Goal: Task Accomplishment & Management: Manage account settings

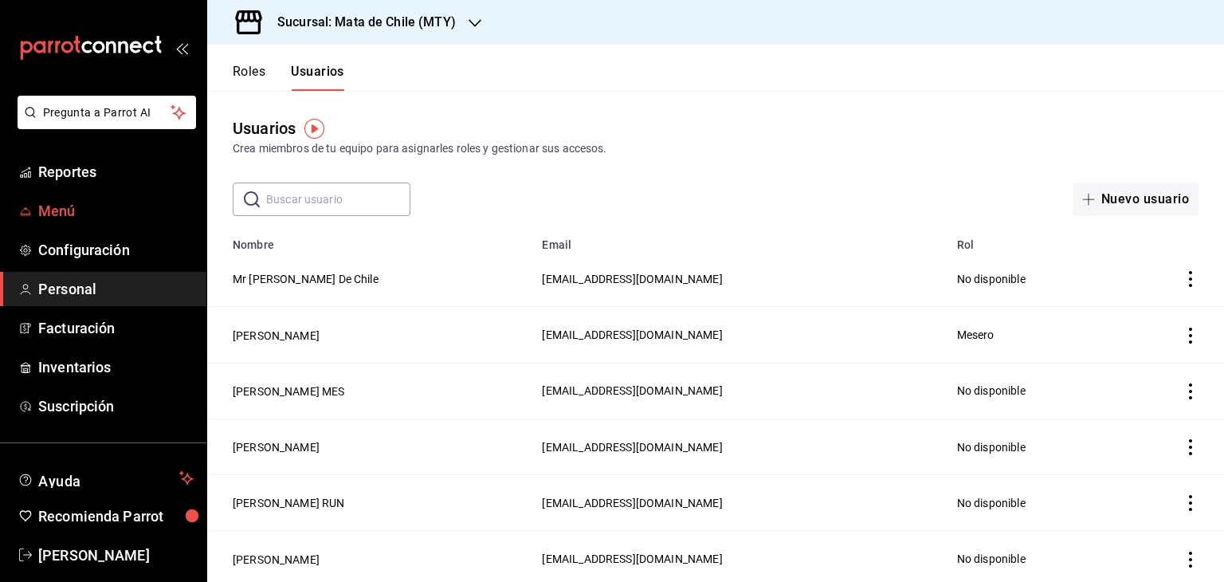
click at [63, 214] on span "Menú" at bounding box center [115, 211] width 155 height 22
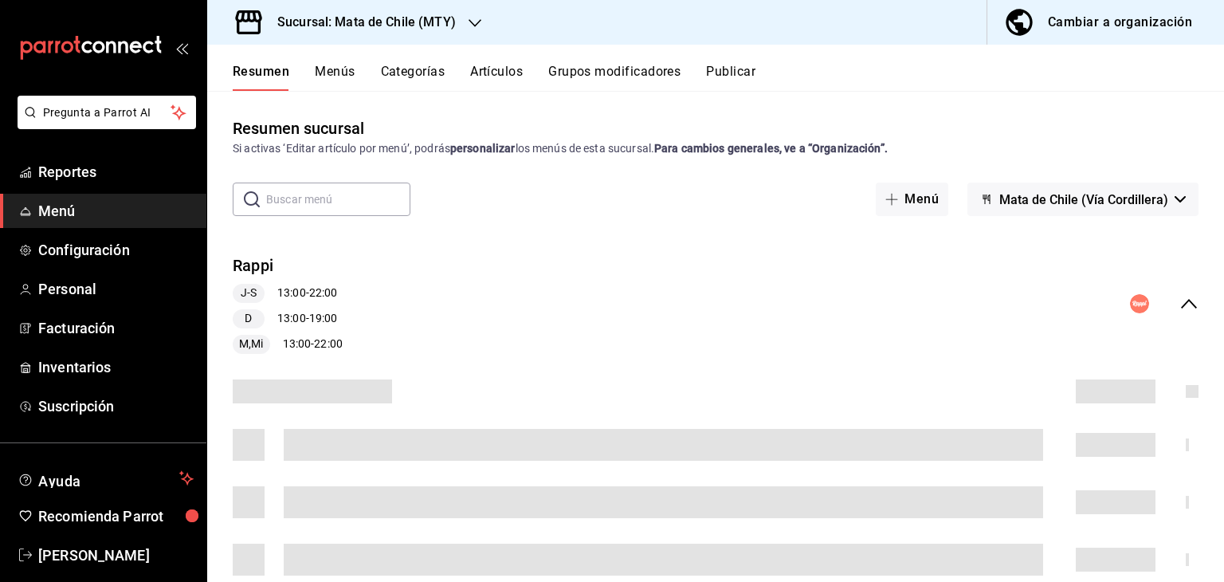
click at [497, 65] on button "Artículos" at bounding box center [496, 77] width 53 height 27
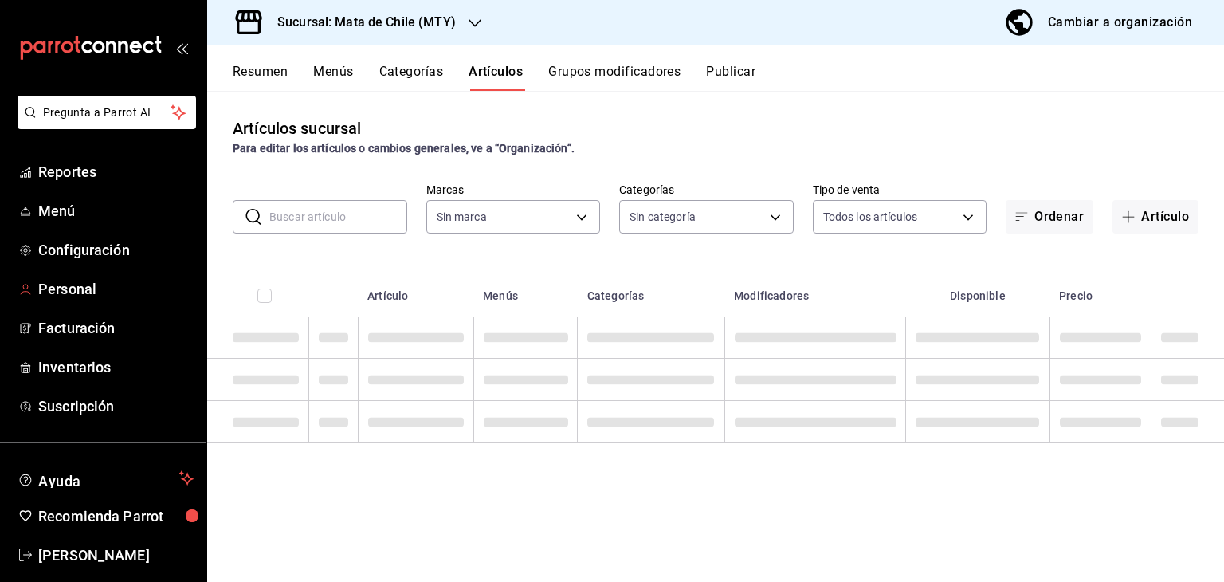
type input "c1b9de69-5af0-4687-90e4-8b231cd860aa"
click at [335, 221] on input "text" at bounding box center [338, 217] width 138 height 32
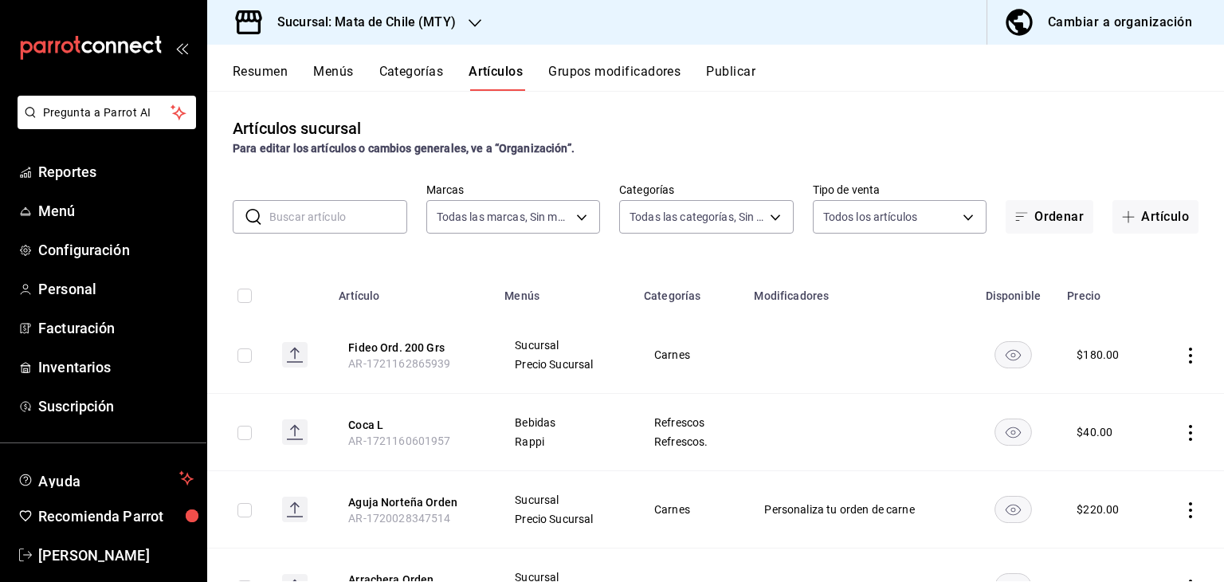
type input "9e2217ce-9d4b-4dbc-9802-e5001bdb117d,59cf0e1a-2533-4a65-9807-f3801be876d8,f7235…"
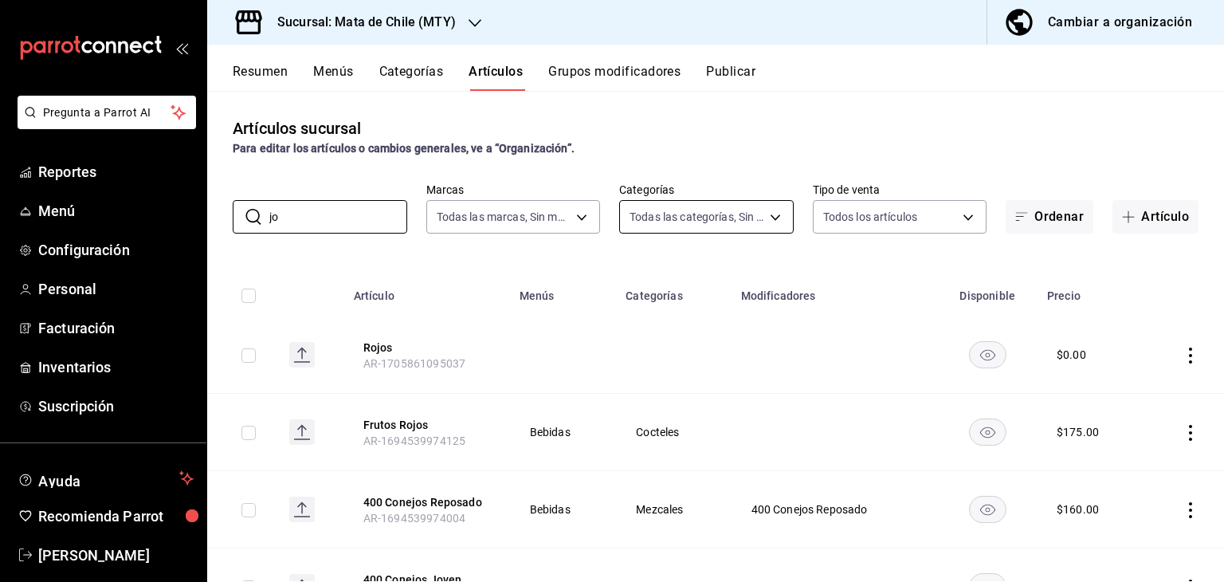
type input "j"
click at [682, 220] on body "Pregunta a Parrot AI Reportes Menú Configuración Personal Facturación Inventari…" at bounding box center [612, 291] width 1224 height 582
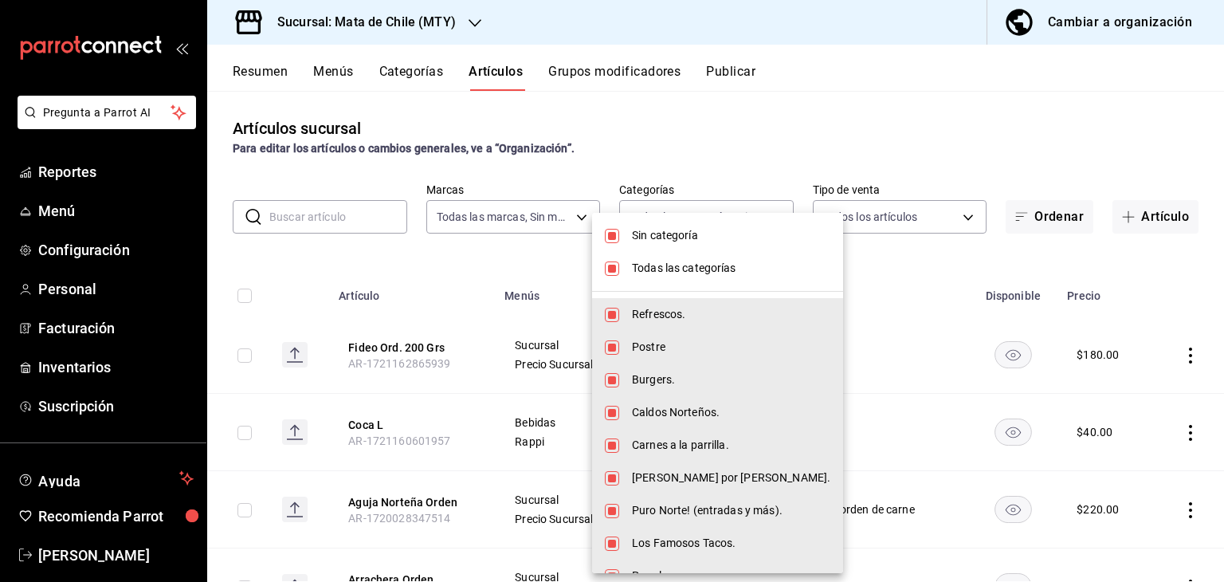
click at [655, 264] on span "Todas las categorías" at bounding box center [731, 268] width 198 height 17
checkbox input "false"
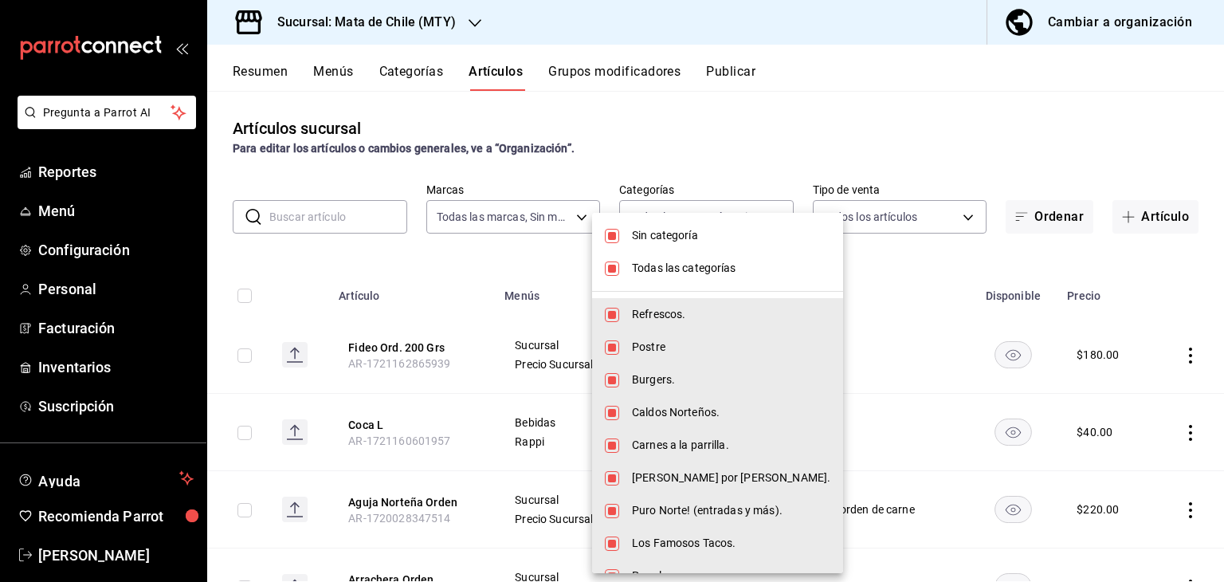
checkbox input "false"
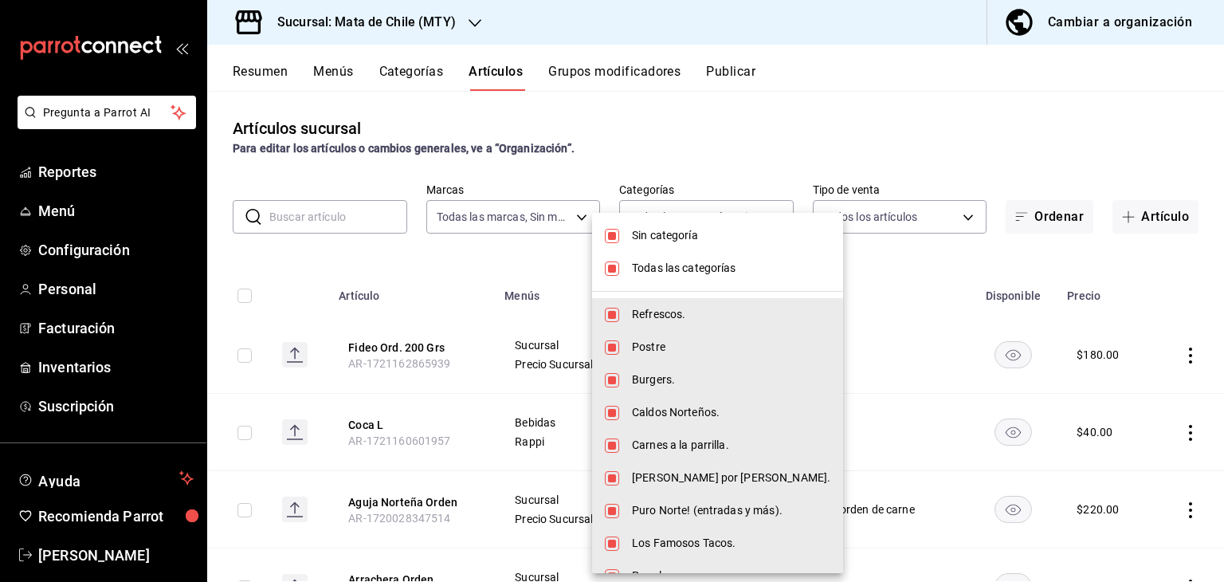
checkbox input "false"
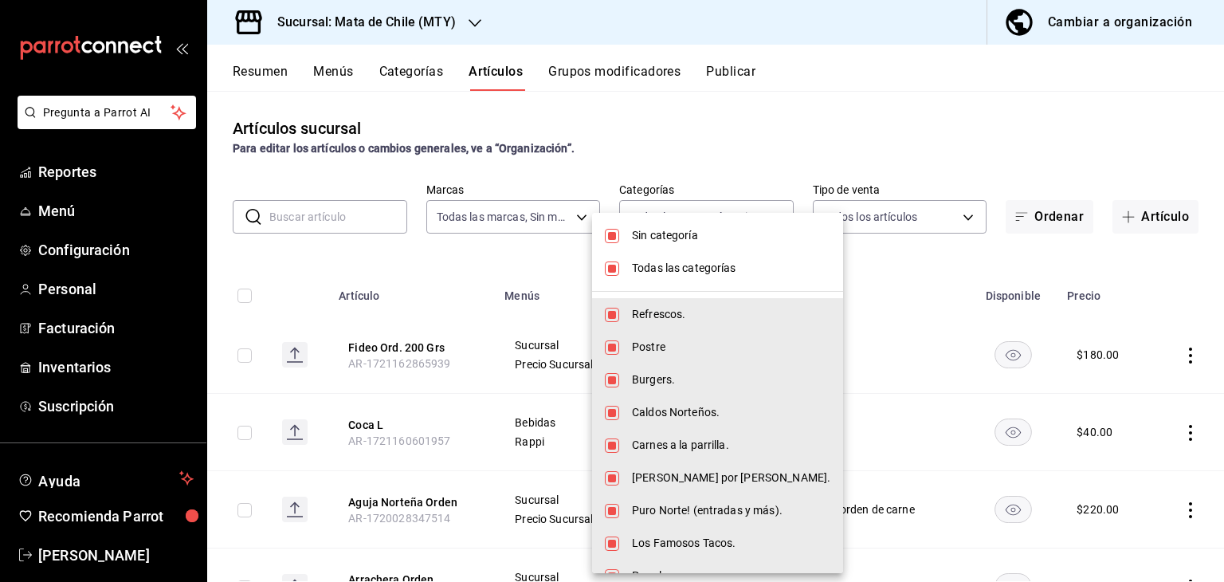
checkbox input "false"
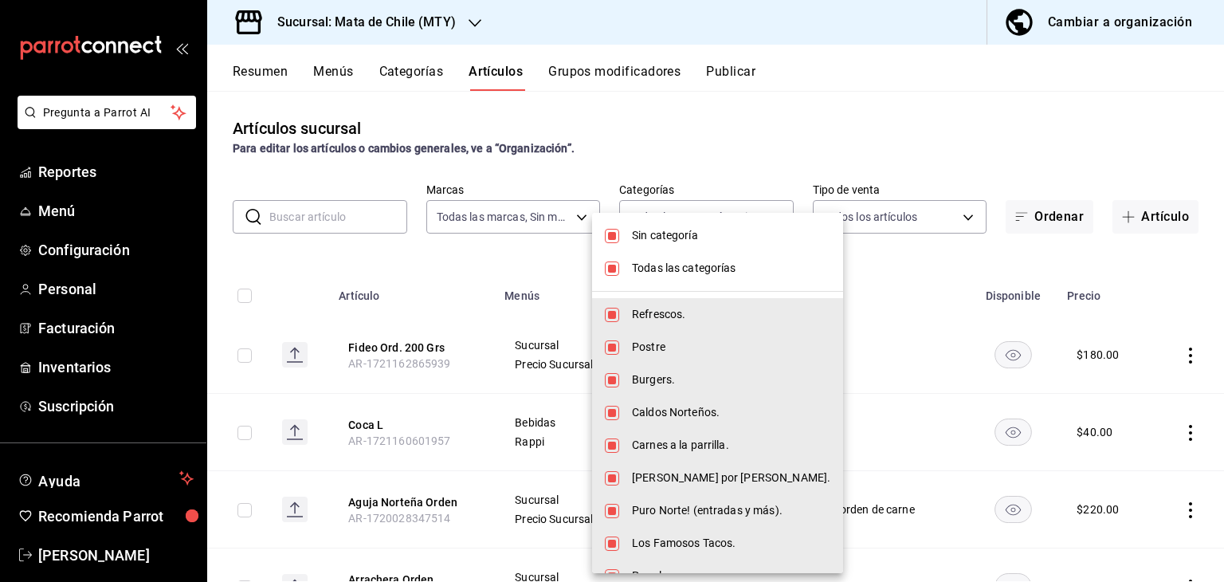
checkbox input "false"
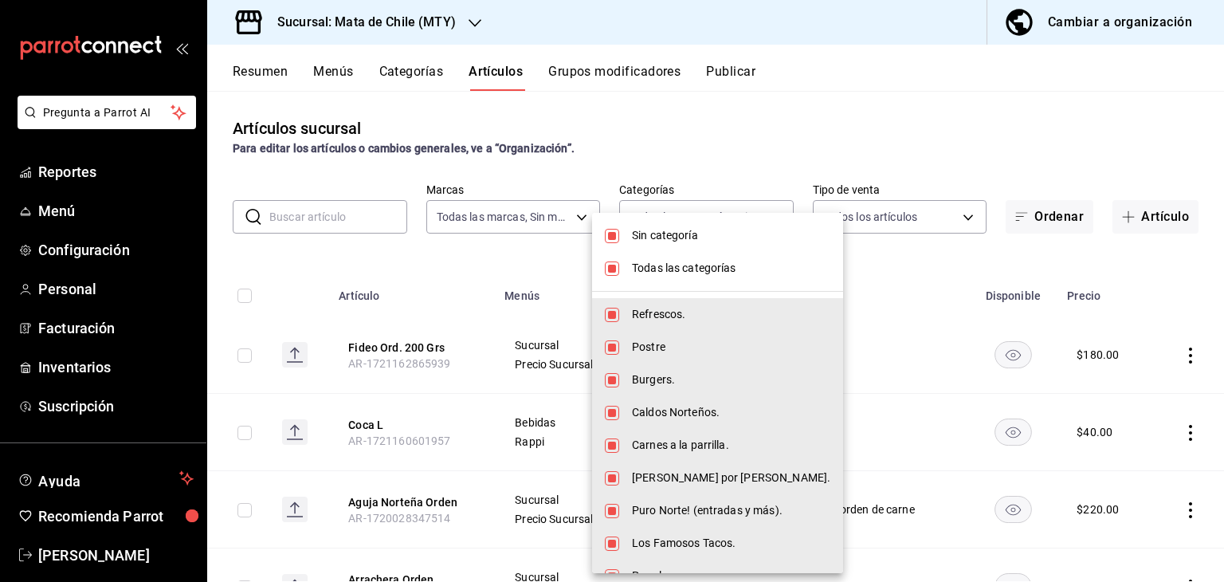
checkbox input "false"
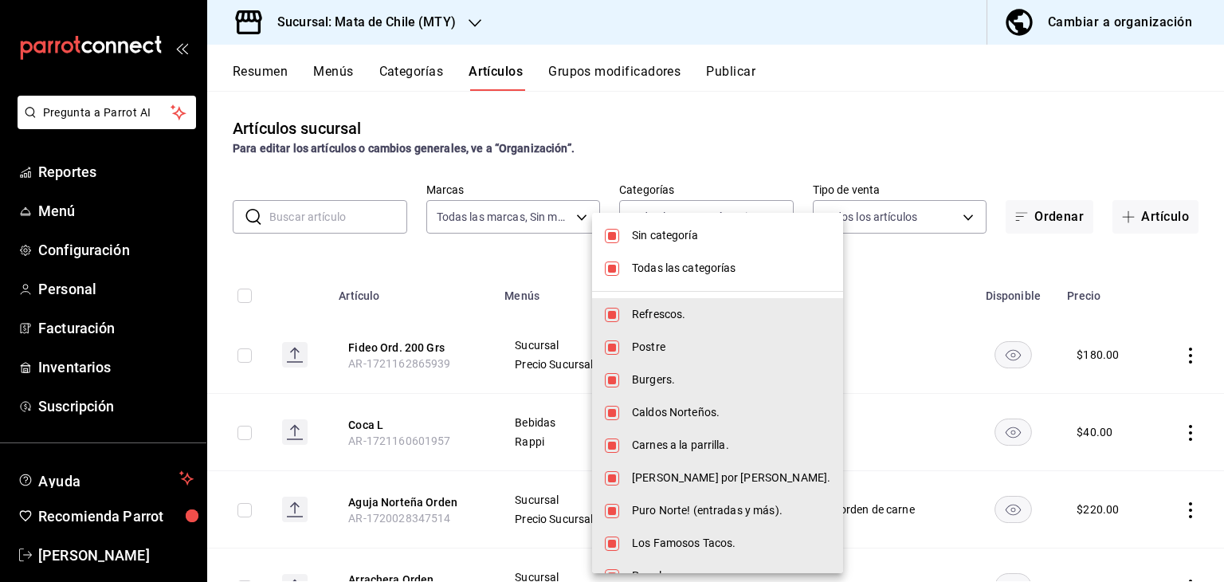
checkbox input "false"
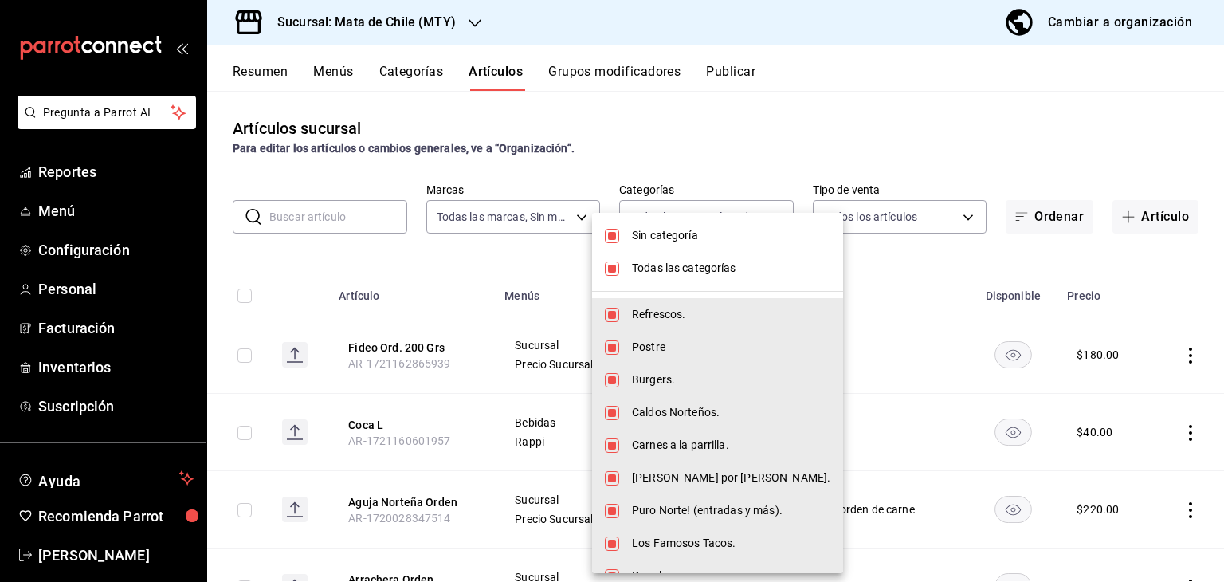
checkbox input "false"
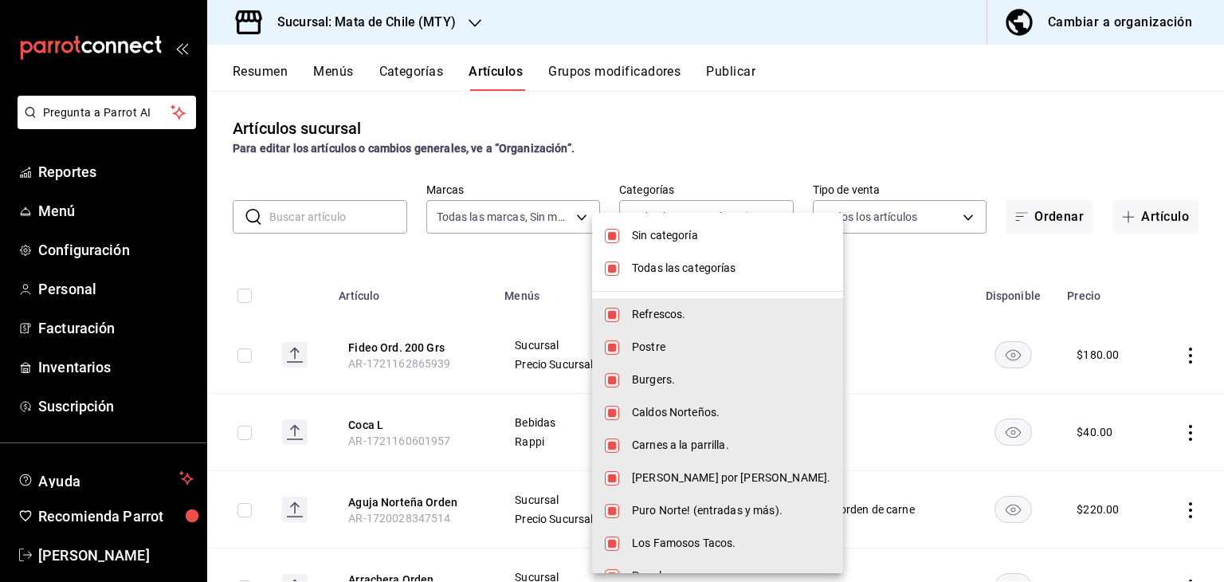
checkbox input "false"
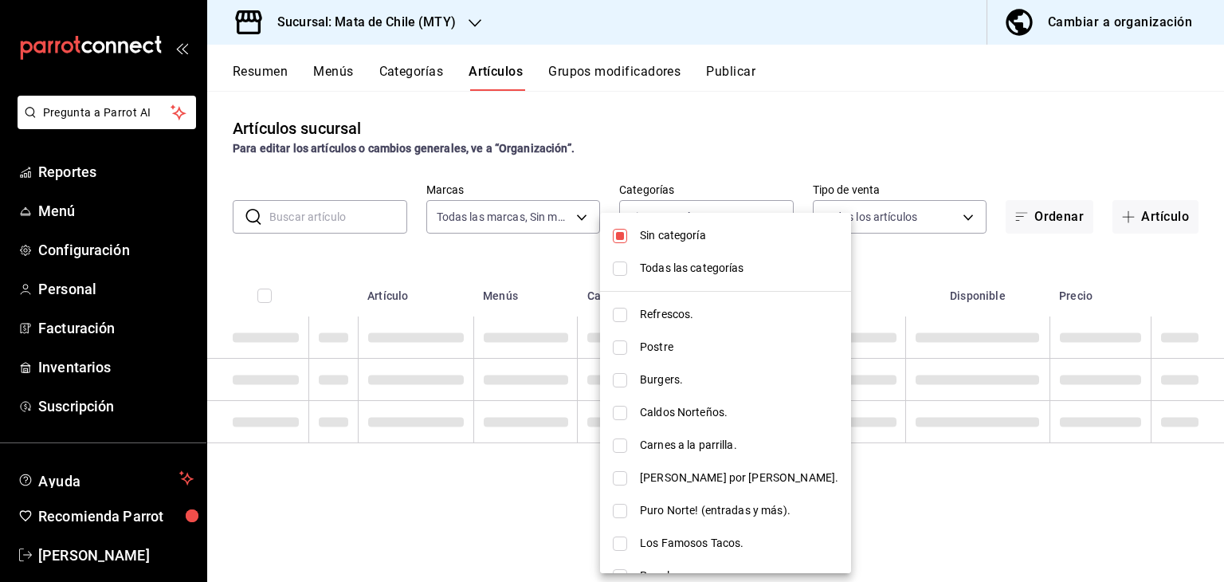
click at [649, 245] on li "Sin categoría" at bounding box center [725, 235] width 251 height 33
checkbox input "false"
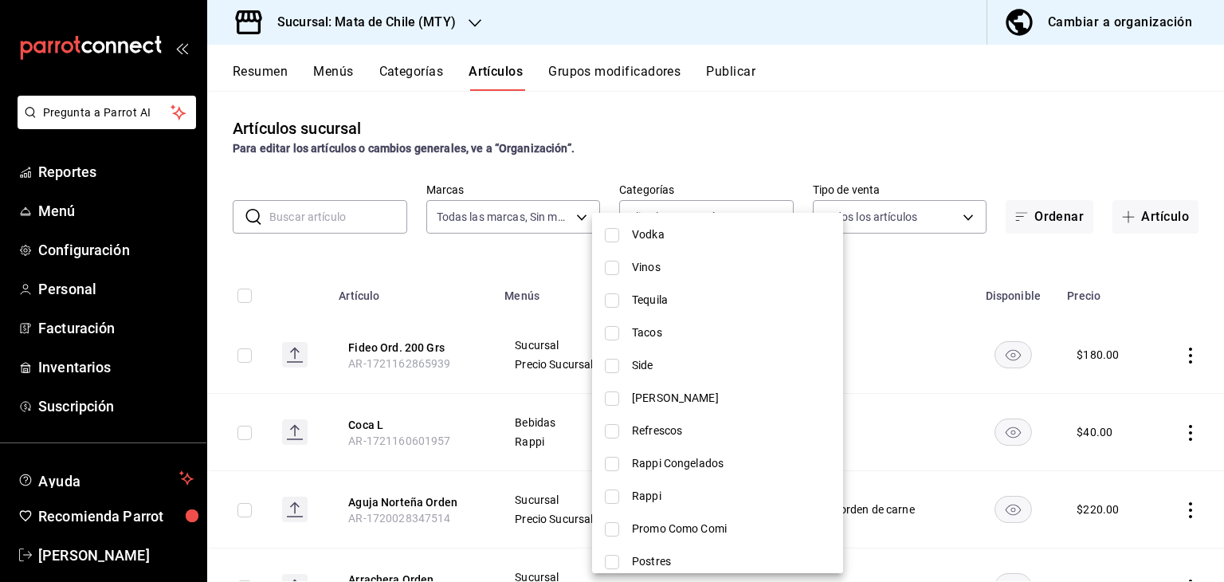
scroll to position [440, 0]
click at [657, 304] on span "Tequila" at bounding box center [731, 299] width 198 height 17
type input "8e5aedf8-a0eb-4bbd-9921-56280871219c"
checkbox input "true"
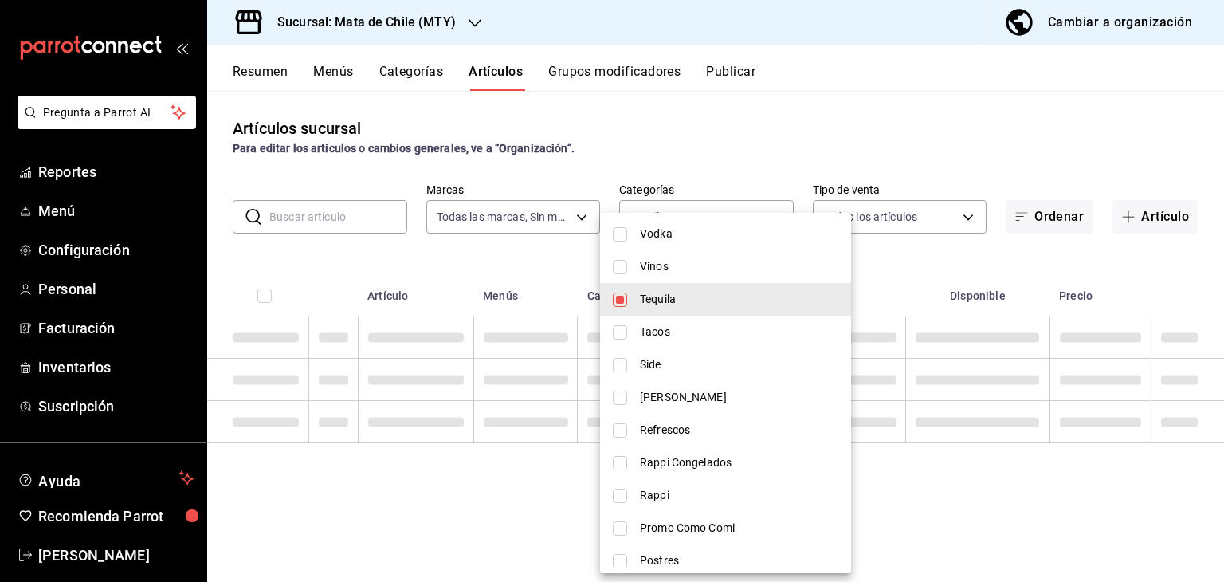
click at [778, 159] on div at bounding box center [612, 291] width 1224 height 582
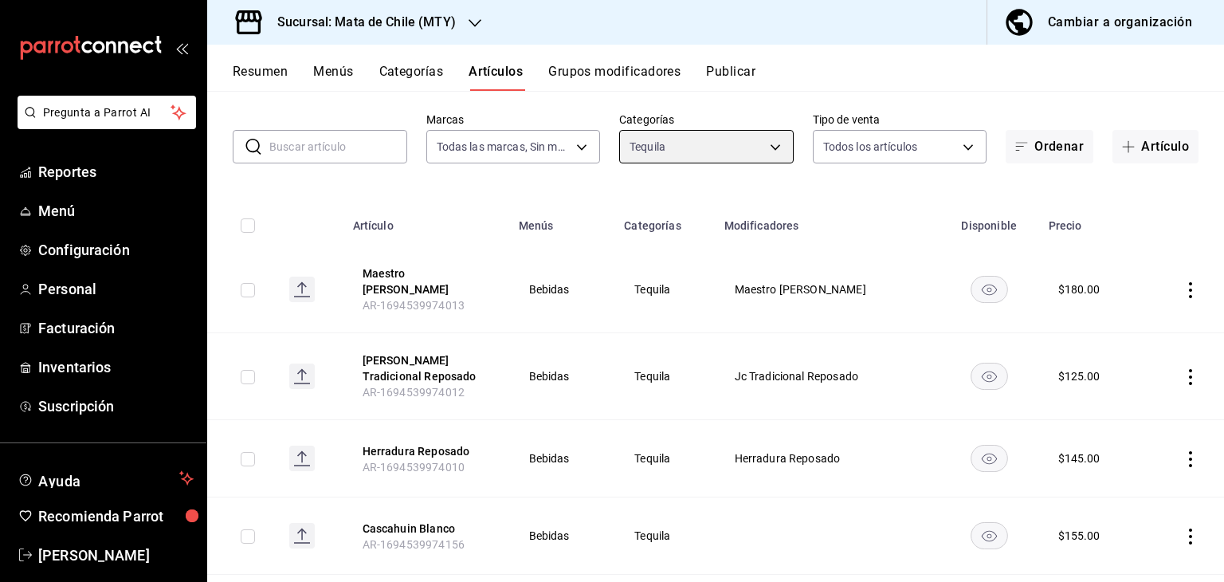
scroll to position [121, 0]
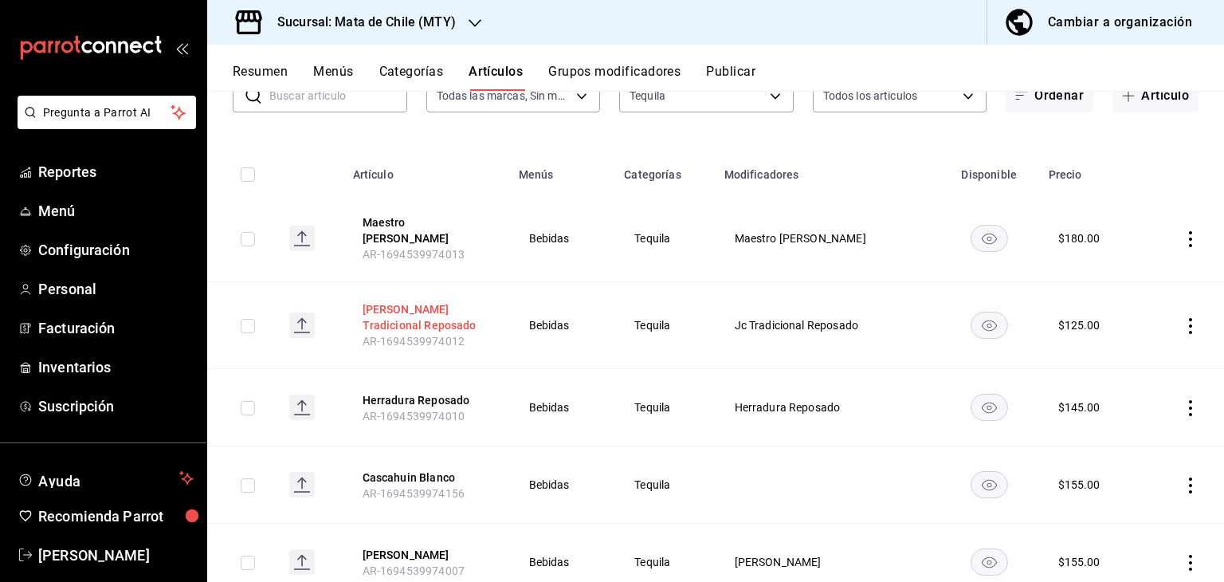
click at [402, 311] on button "[PERSON_NAME] Tradicional Reposado" at bounding box center [426, 317] width 127 height 32
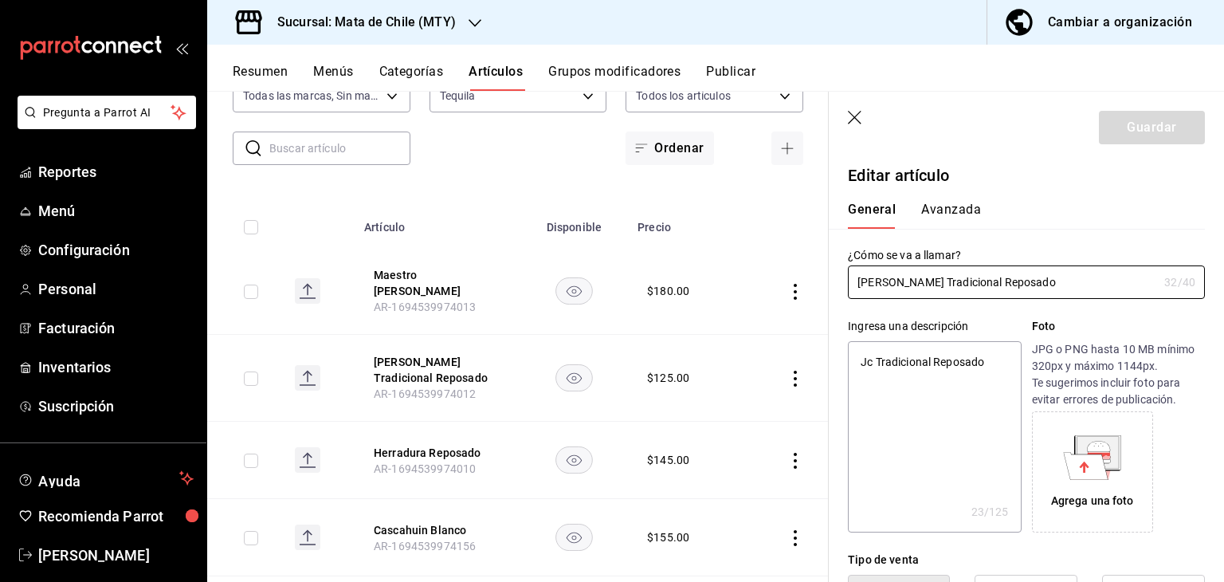
type textarea "x"
type input "$125.00"
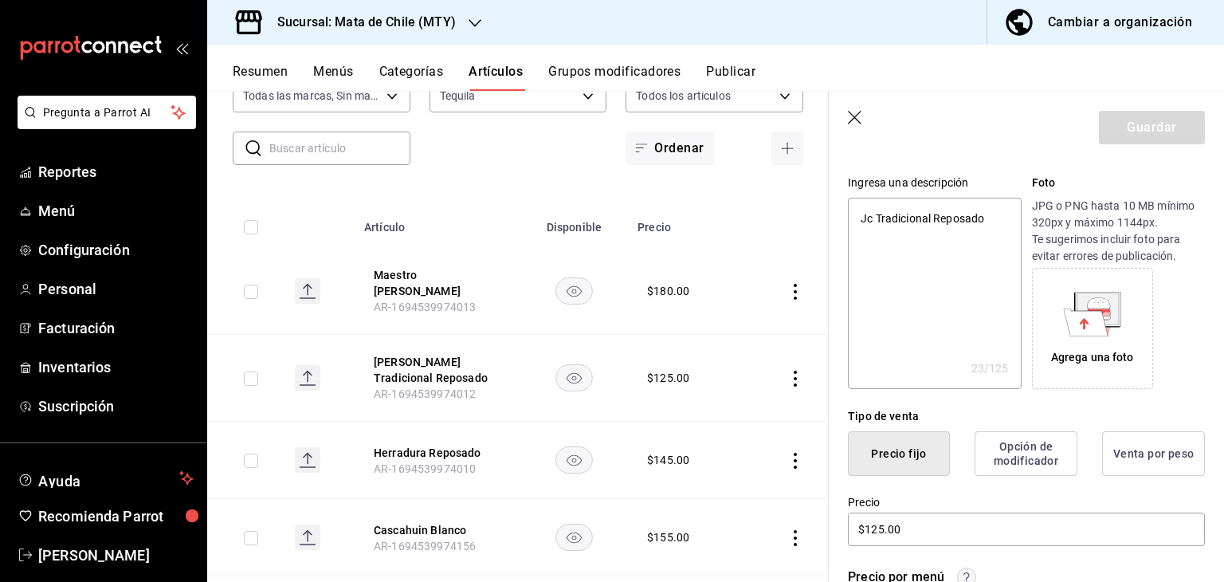
scroll to position [145, 0]
click at [870, 216] on textarea "Jc Tradicional Reposado" at bounding box center [934, 291] width 173 height 191
click at [926, 256] on textarea "Jc Tradicional Reposado" at bounding box center [934, 291] width 173 height 191
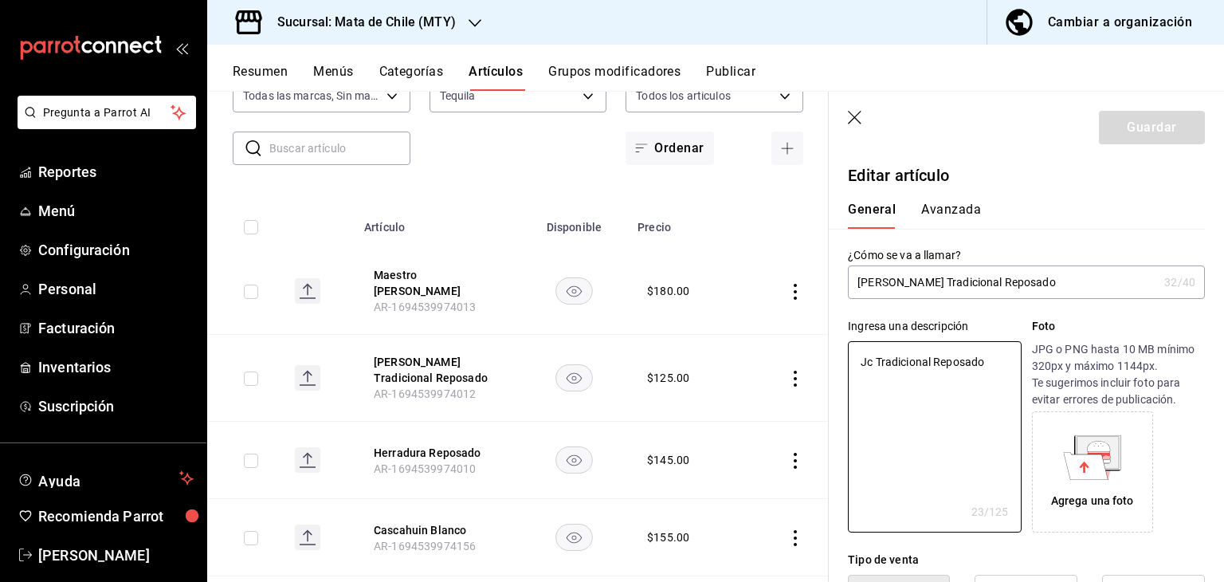
type textarea "x"
click at [918, 282] on input "[PERSON_NAME] Tradicional Reposado" at bounding box center [1003, 282] width 310 height 32
type input "[PERSON_NAME] Cue Tradicional Reposado"
type textarea "x"
type input "[PERSON_NAME] C Tradicional Reposado"
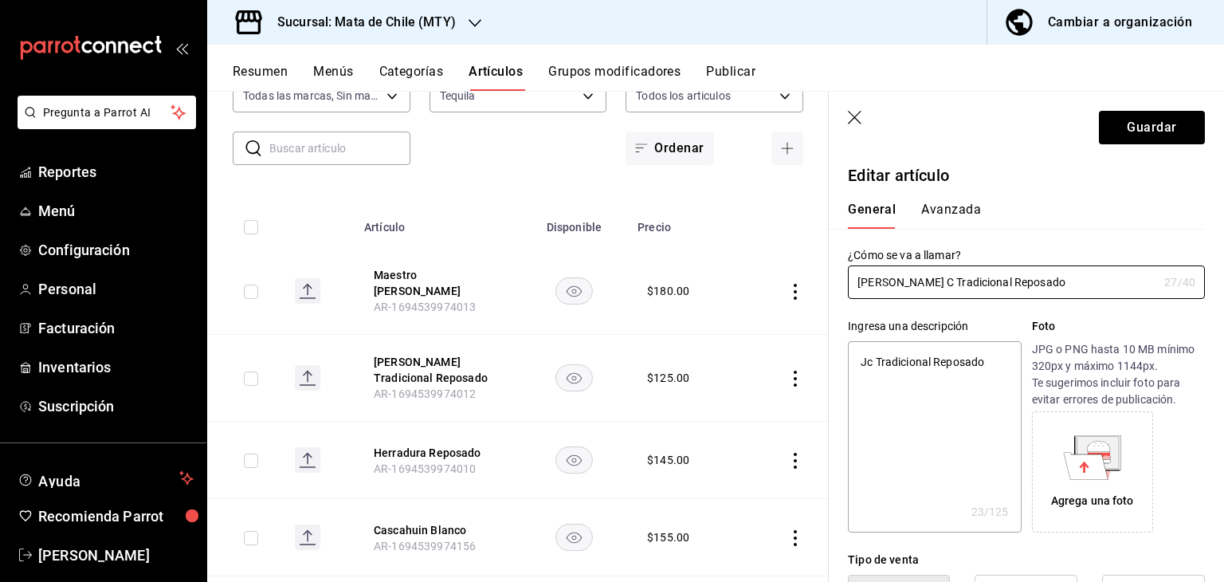
type textarea "x"
type input "Jó Tradicional Reposado"
type textarea "x"
type input "J Tradicional Reposado"
type textarea "x"
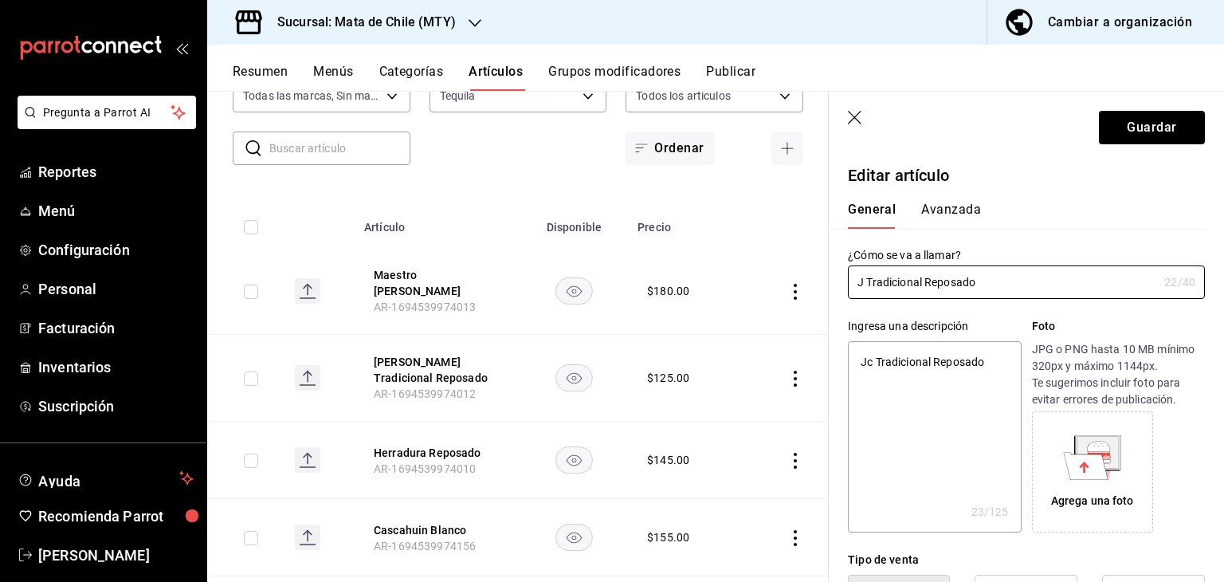
type input "JC Tradicional Reposado"
type textarea "x"
click at [865, 281] on input "JC Tradicional Reposado" at bounding box center [1003, 282] width 310 height 32
type input "JosC Tradicional Reposado"
type textarea "x"
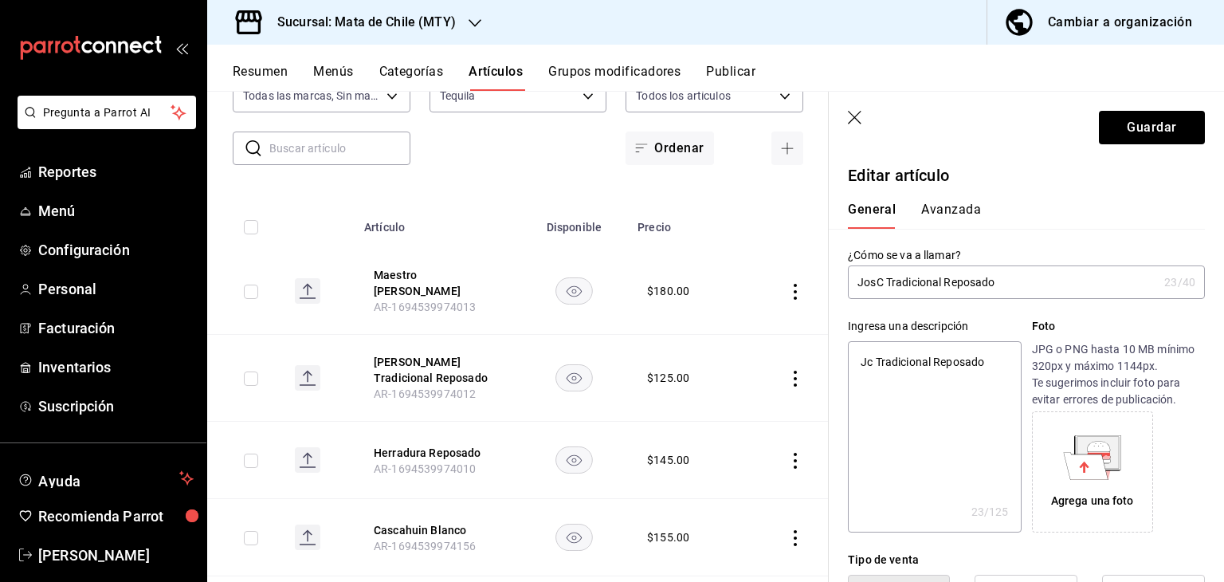
type input "JoseC Tradicional Reposado"
type textarea "x"
type input "[PERSON_NAME] Tradicional Reposado"
type textarea "x"
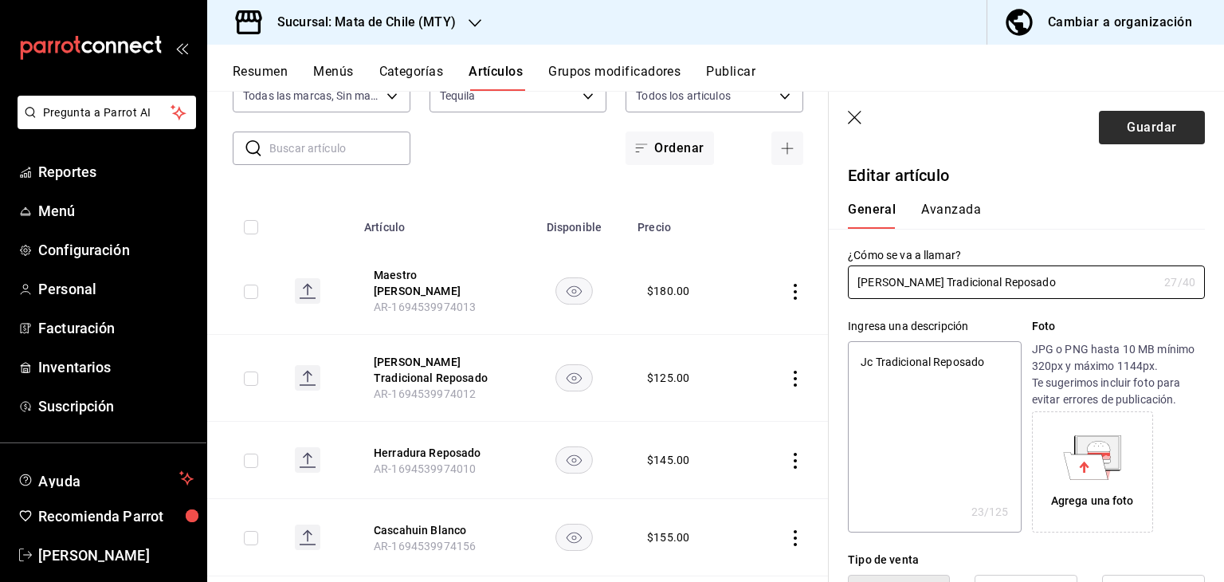
type input "[PERSON_NAME] Tradicional Reposado"
click at [1108, 135] on button "Guardar" at bounding box center [1152, 127] width 106 height 33
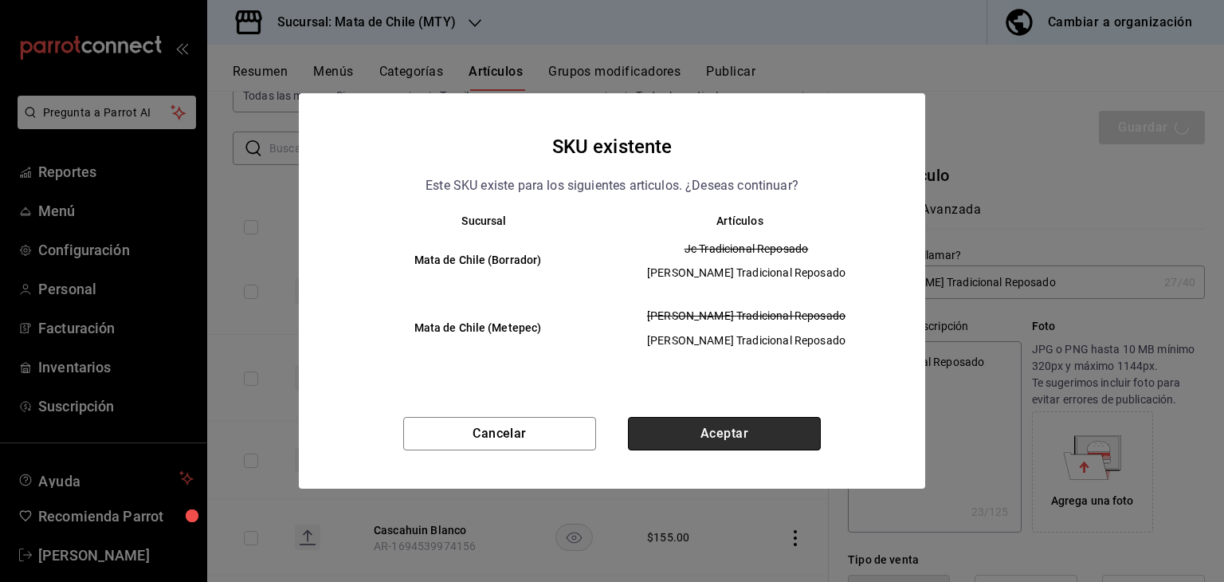
click at [672, 431] on button "Aceptar" at bounding box center [724, 433] width 193 height 33
type textarea "x"
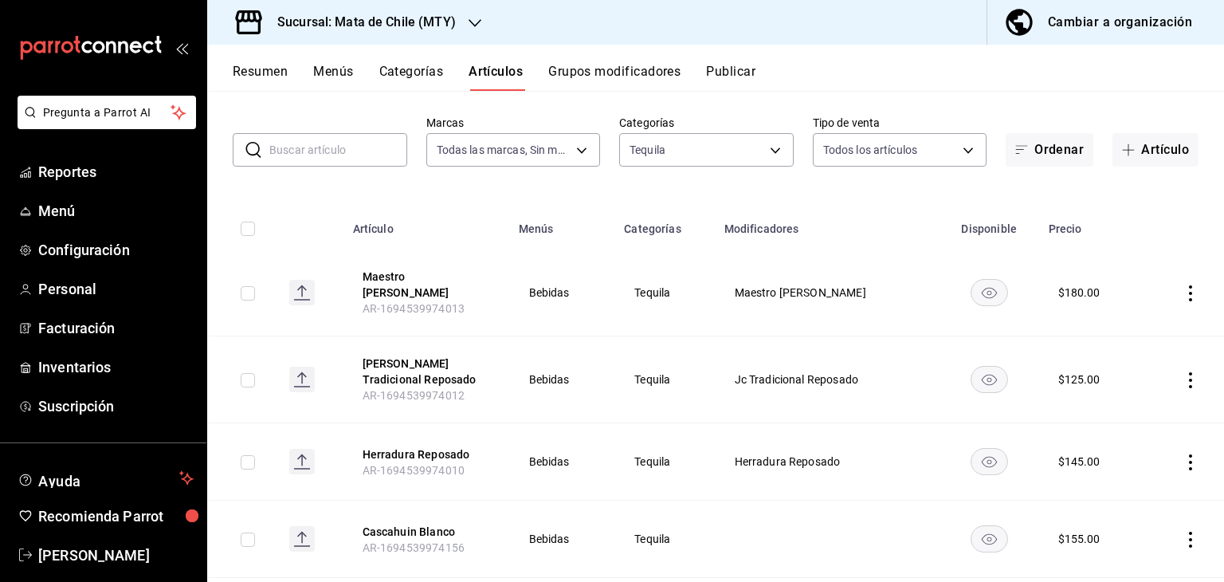
scroll to position [26, 0]
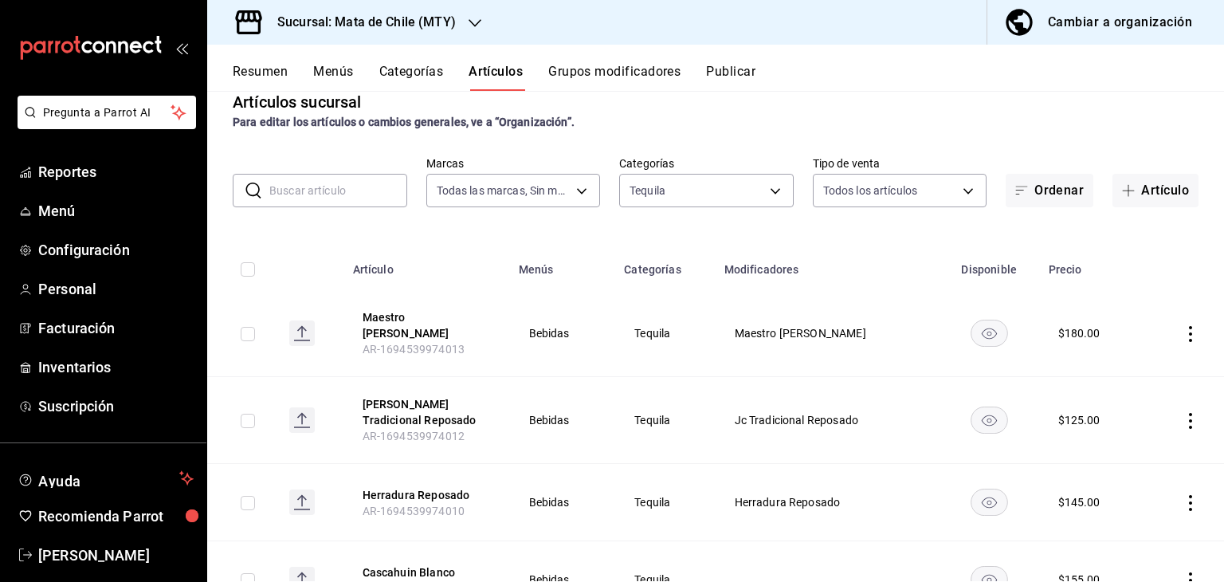
click at [328, 195] on input "text" at bounding box center [338, 191] width 138 height 32
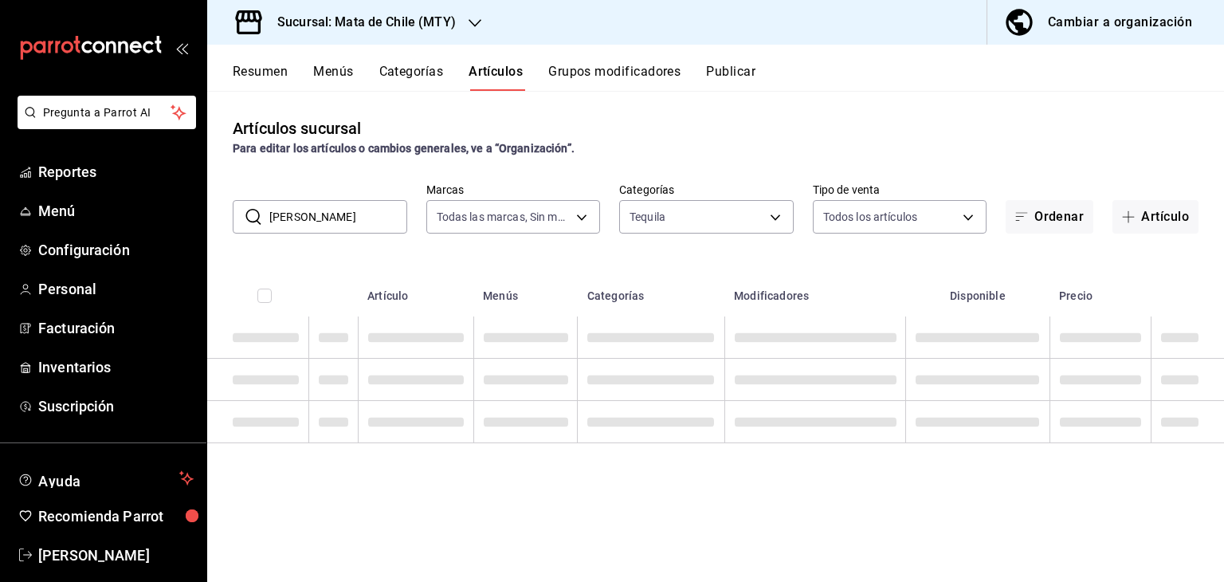
scroll to position [0, 0]
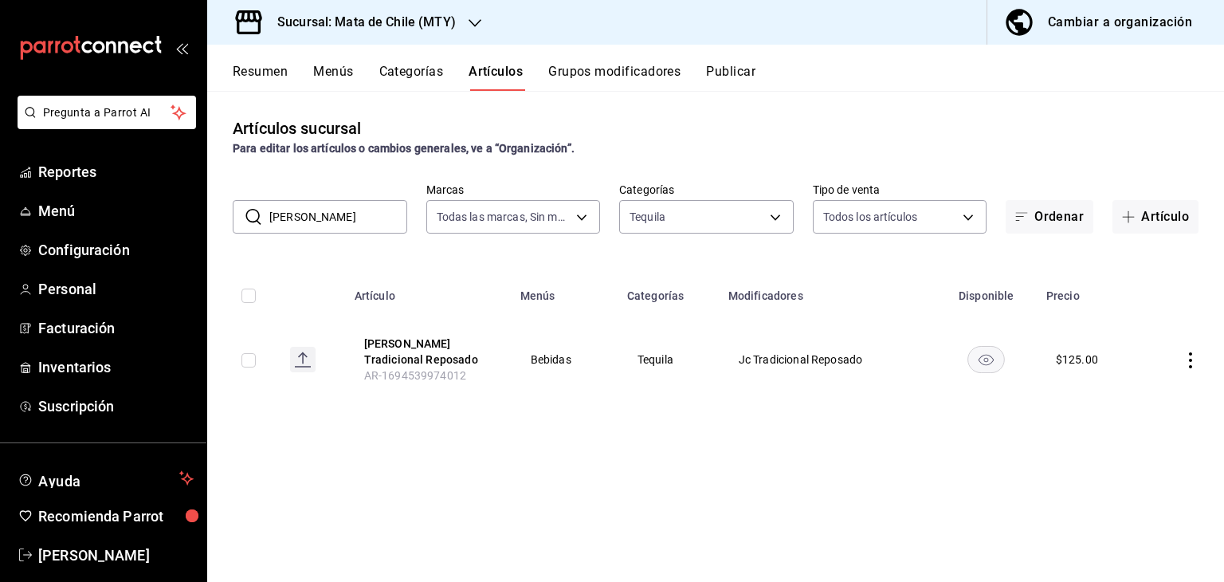
click at [347, 208] on input "[PERSON_NAME]" at bounding box center [338, 217] width 138 height 32
type input "plata"
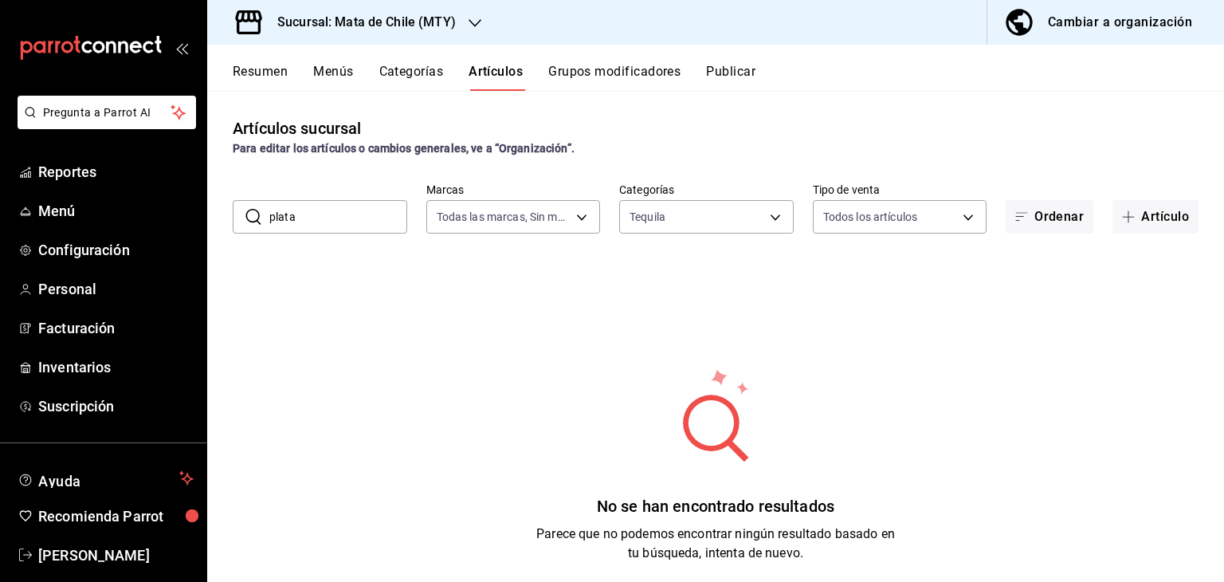
click at [431, 16] on h3 "Sucursal: Mata de Chile (MTY)" at bounding box center [360, 22] width 191 height 19
click at [328, 96] on div "Mata de Chile (Metepec)" at bounding box center [326, 105] width 239 height 36
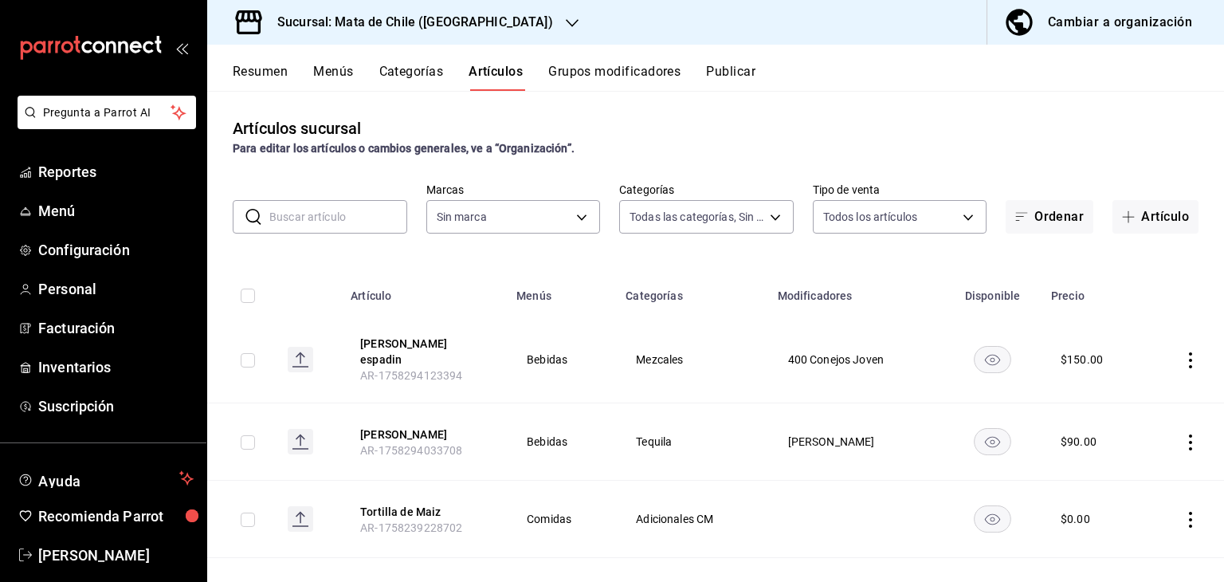
type input "cf65fc5d-9121-4a1d-bb15-005ec5fbc342,a1fec979-7794-49c6-bfe9-4bedd1fc643c,d733d…"
type input "f4b11457-1122-4e93-a1fc-b810eb3748b2"
click at [385, 426] on button "[PERSON_NAME]" at bounding box center [423, 434] width 127 height 16
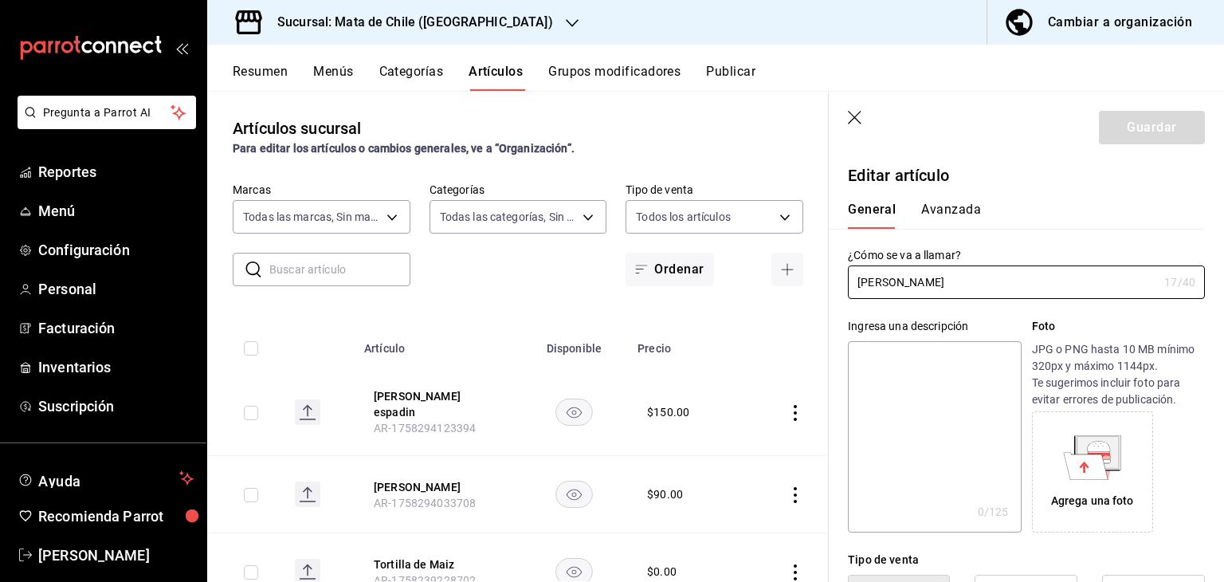
type input "$90.00"
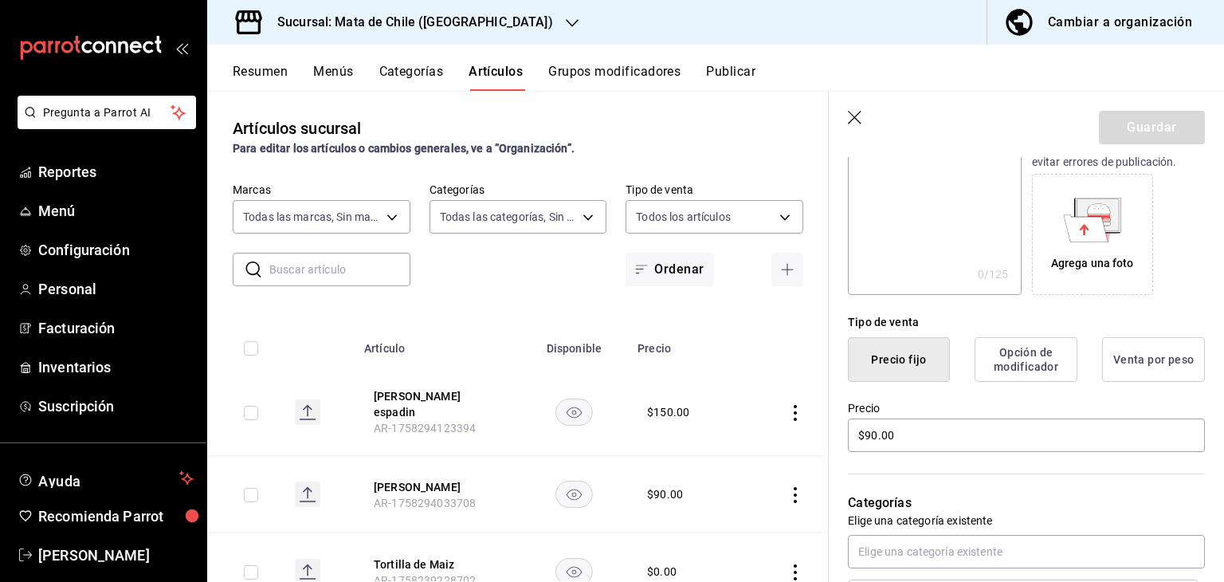
scroll to position [48, 0]
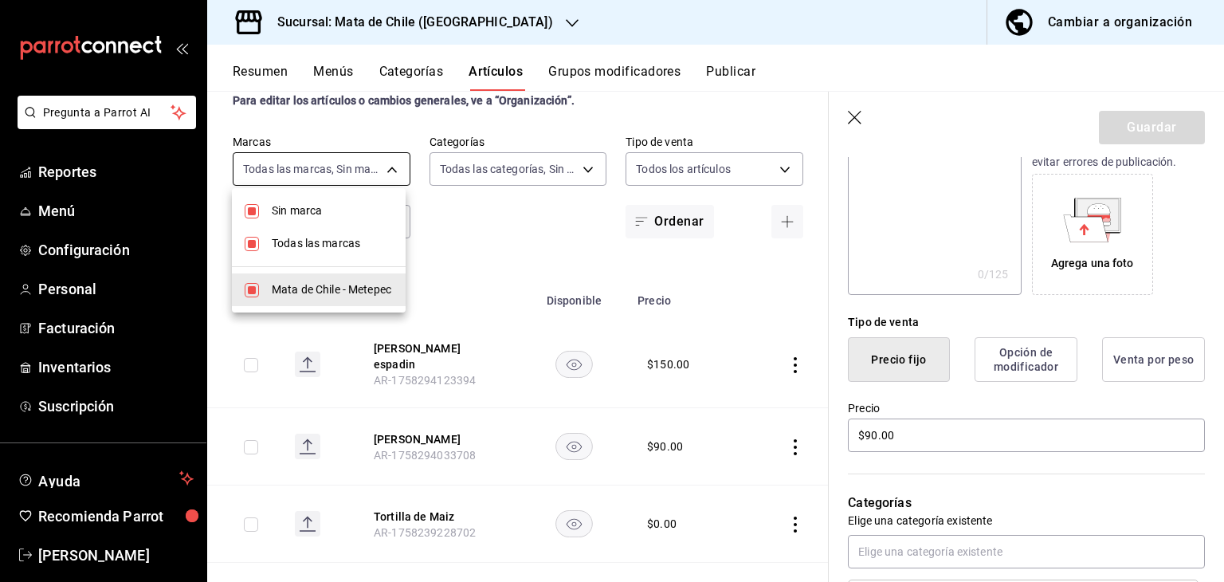
click at [304, 167] on body "Pregunta a Parrot AI Reportes Menú Configuración Personal Facturación Inventari…" at bounding box center [612, 291] width 1224 height 582
click at [367, 154] on div at bounding box center [612, 291] width 1224 height 582
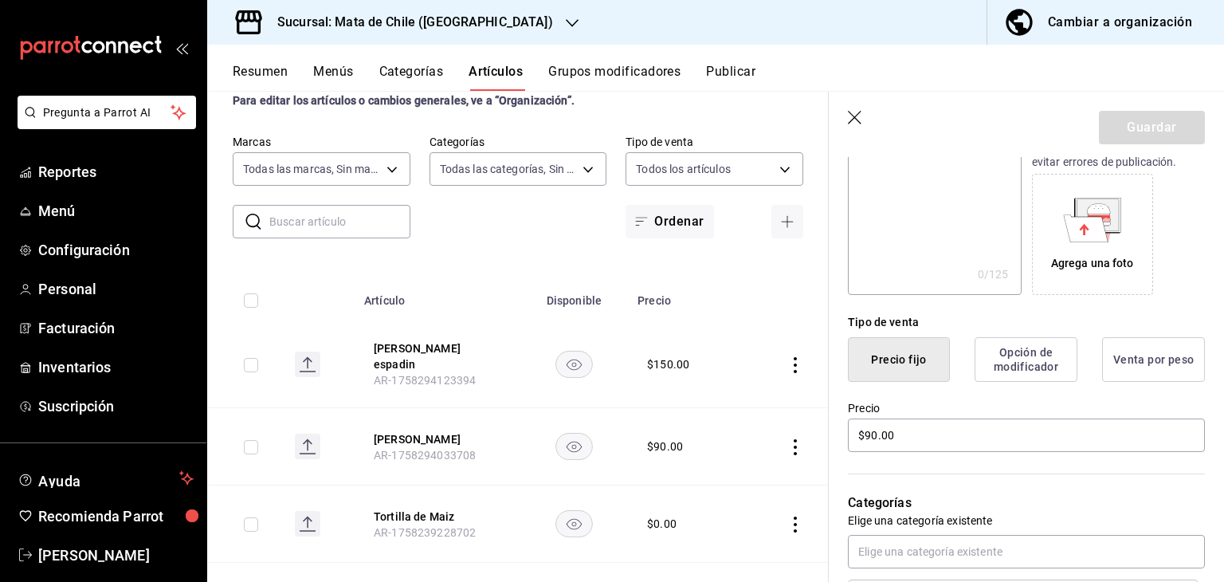
click at [308, 216] on input "text" at bounding box center [339, 222] width 141 height 32
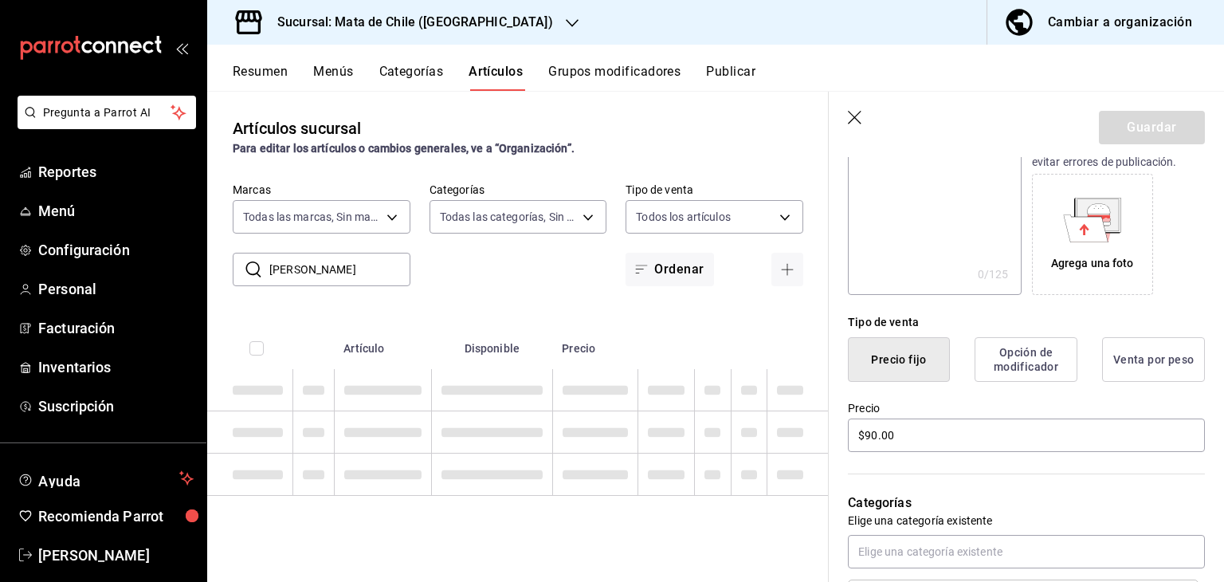
scroll to position [0, 0]
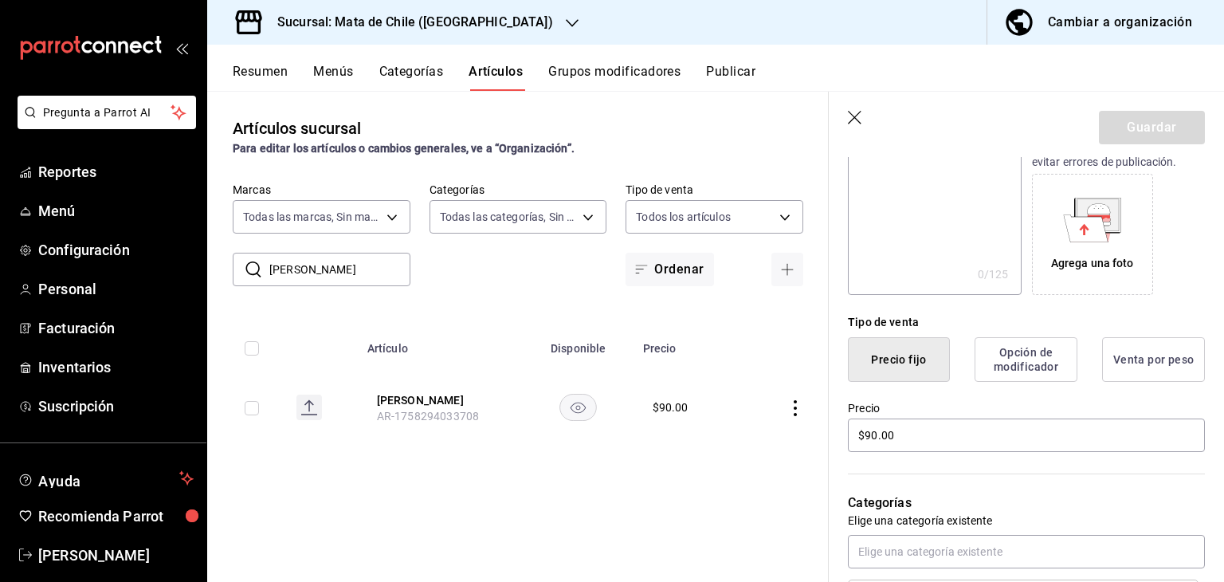
click at [329, 269] on input "[PERSON_NAME]" at bounding box center [339, 269] width 141 height 32
click at [316, 269] on input "Jc" at bounding box center [339, 269] width 141 height 32
drag, startPoint x: 842, startPoint y: 113, endPoint x: 853, endPoint y: 116, distance: 10.6
click at [848, 116] on icon "button" at bounding box center [856, 119] width 16 height 16
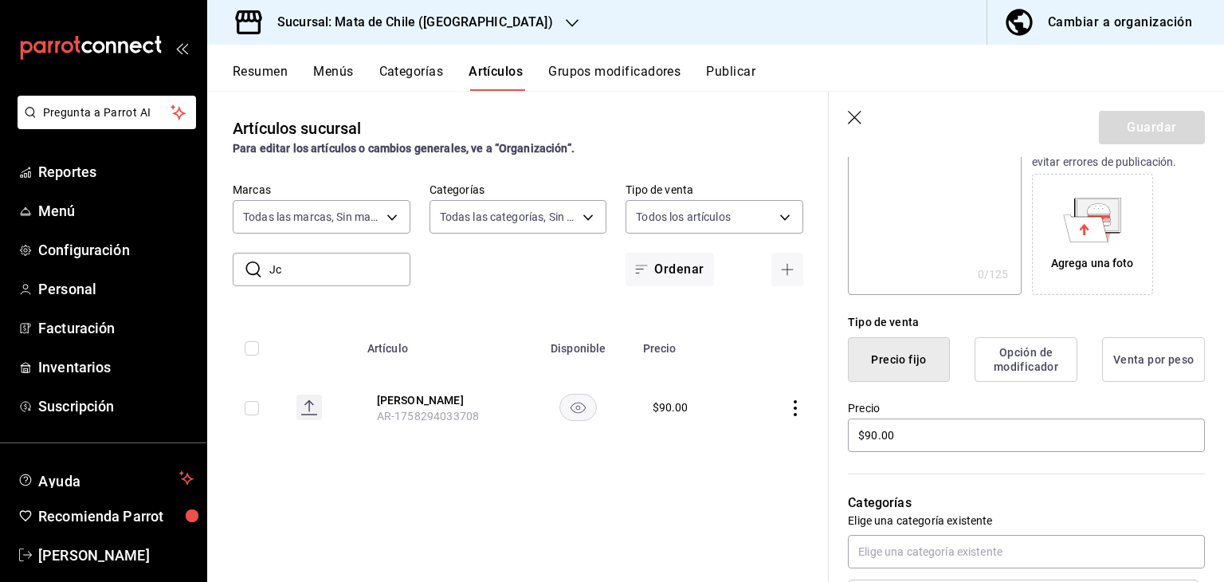
click at [853, 116] on icon "button" at bounding box center [855, 118] width 14 height 14
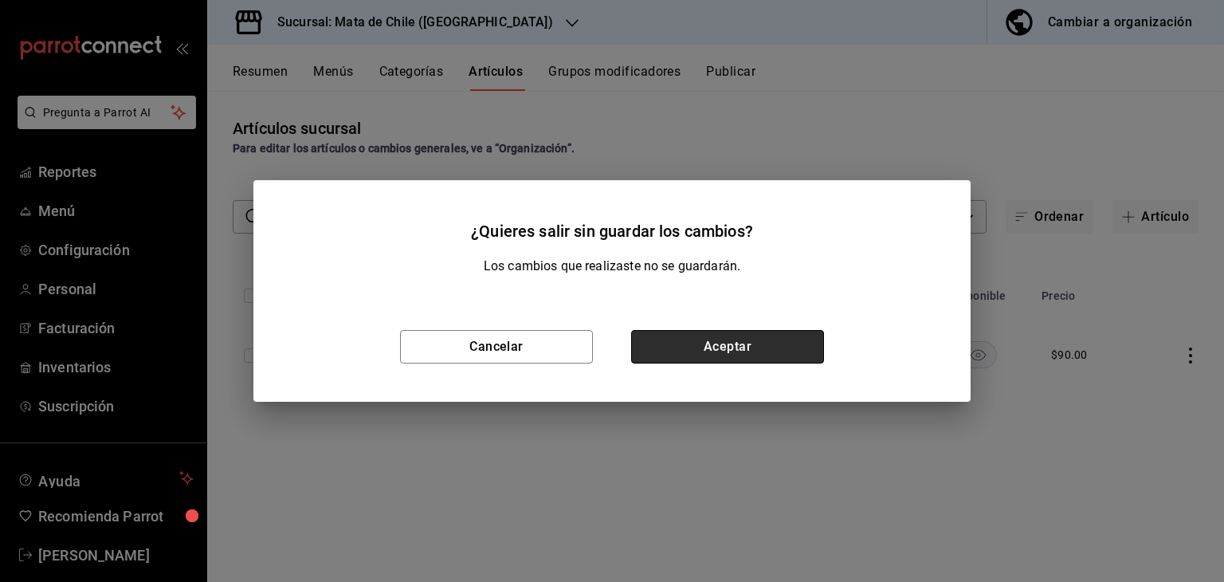
click at [684, 337] on button "Aceptar" at bounding box center [727, 346] width 193 height 33
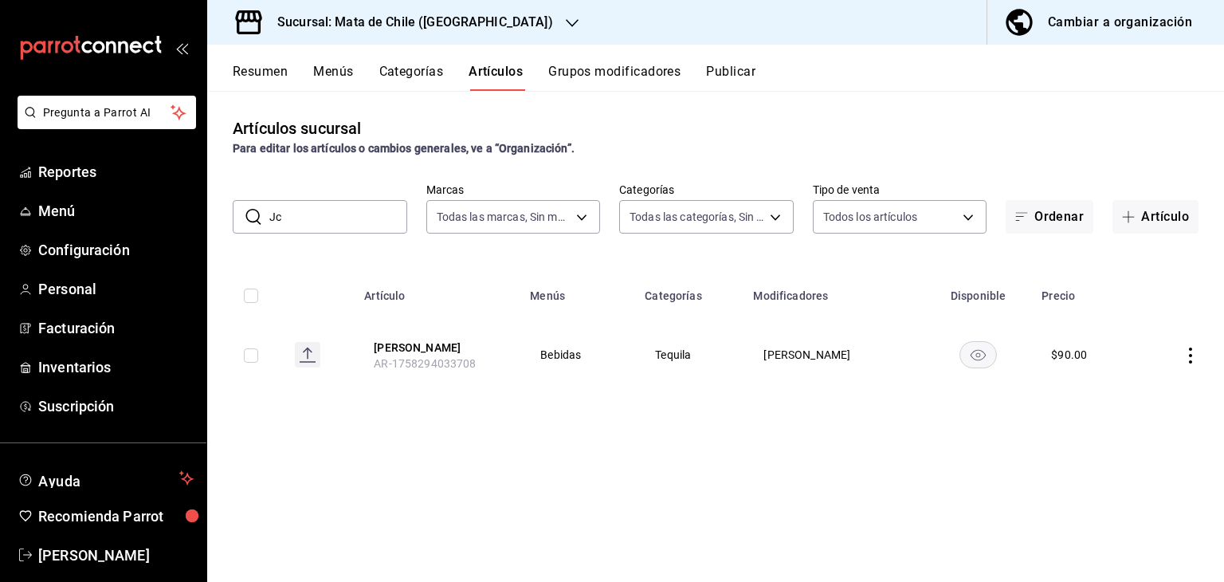
click at [313, 216] on input "Jc" at bounding box center [338, 217] width 138 height 32
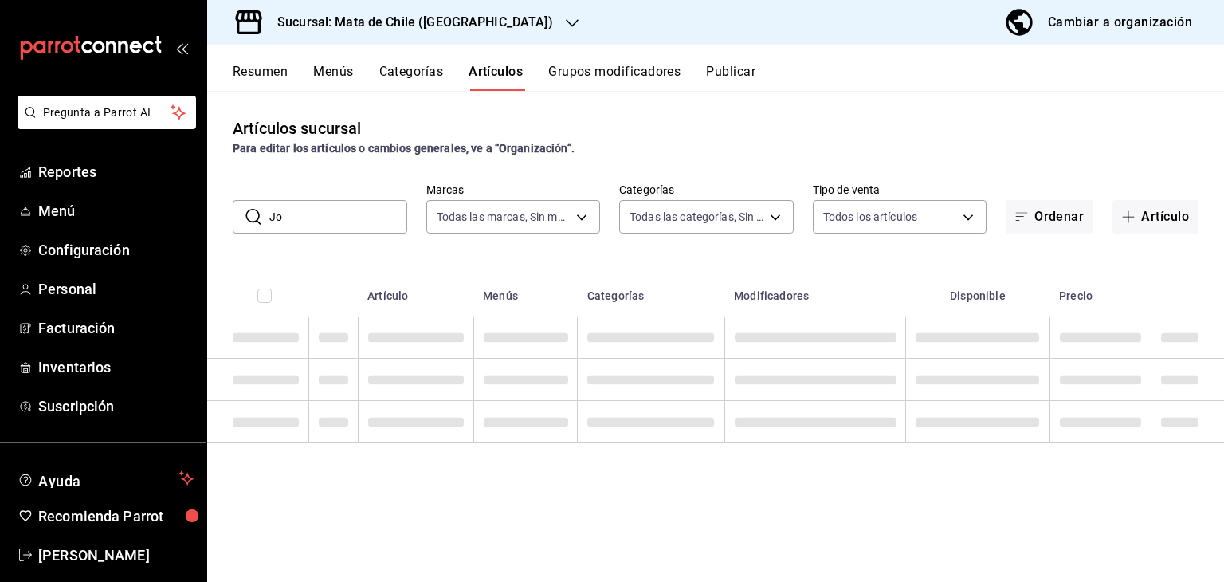
type input "J"
click at [317, 218] on input "tradicional" at bounding box center [338, 217] width 138 height 32
type input "reposado"
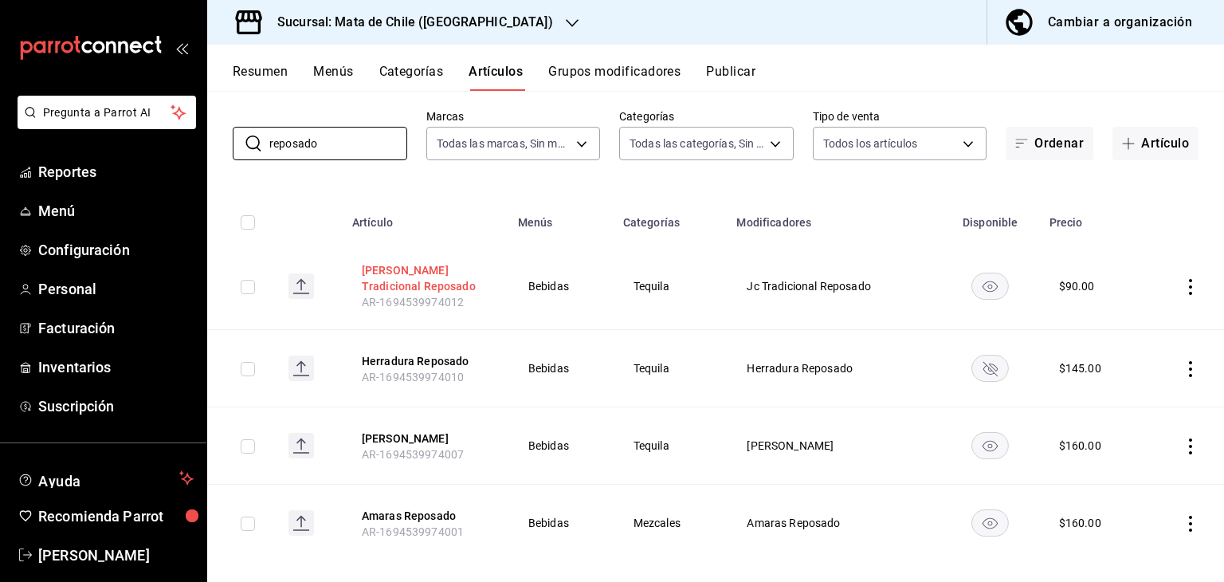
scroll to position [91, 0]
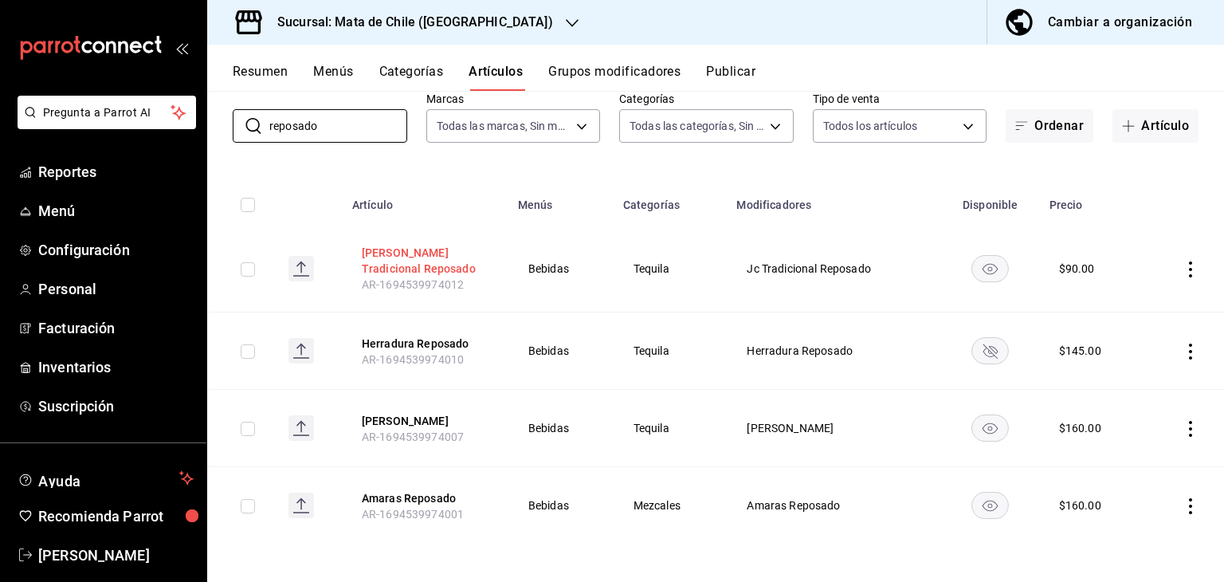
click at [382, 257] on button "[PERSON_NAME] Tradicional Reposado" at bounding box center [425, 261] width 127 height 32
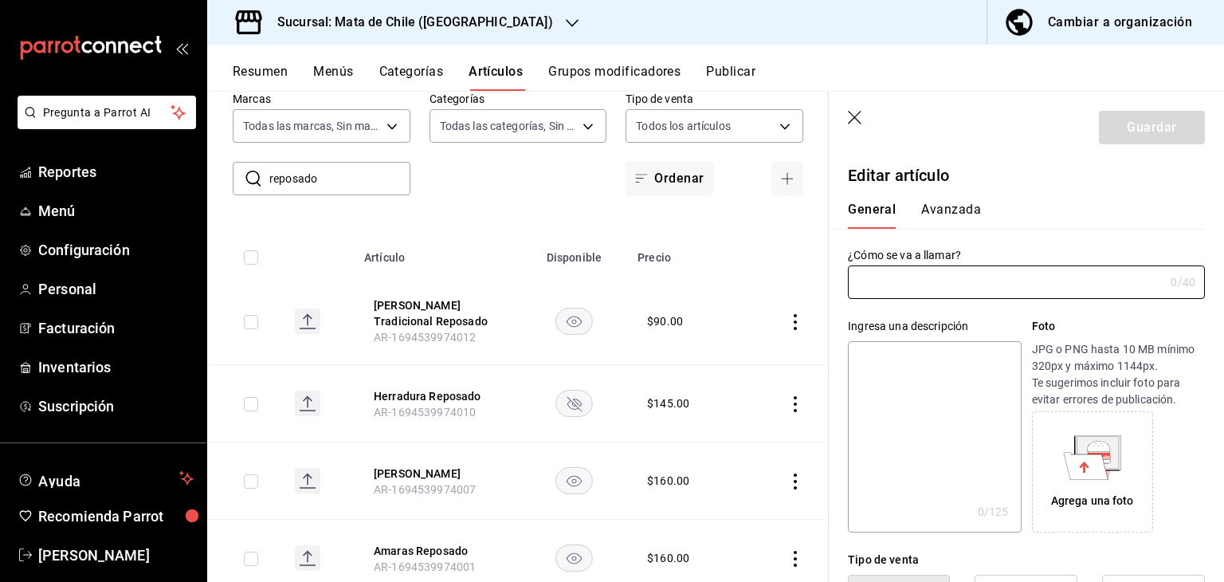
type input "[PERSON_NAME] Tradicional Reposado"
type textarea "Jc Tradicional Reposado"
type textarea "x"
type input "AR-1694539974012"
type textarea "x"
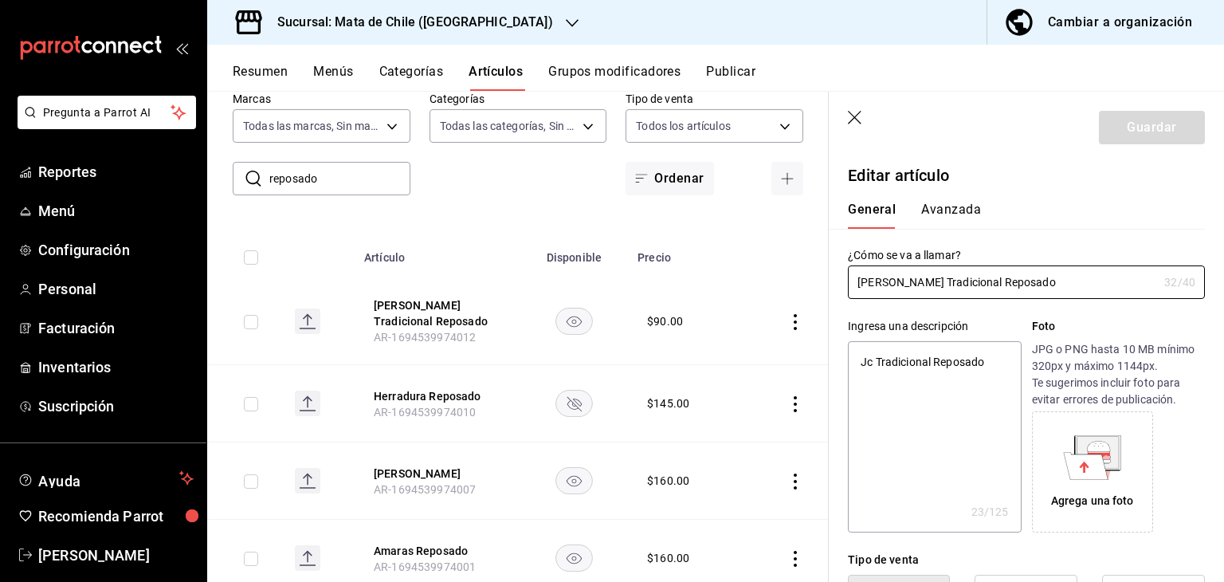
type input "$90.00"
click at [915, 283] on input "[PERSON_NAME] Tradicional Reposado" at bounding box center [1003, 282] width 310 height 32
click at [917, 283] on input "[PERSON_NAME] Tradicional Reposado" at bounding box center [1003, 282] width 310 height 32
type input "[PERSON_NAME] Tradicional Reposado"
type textarea "x"
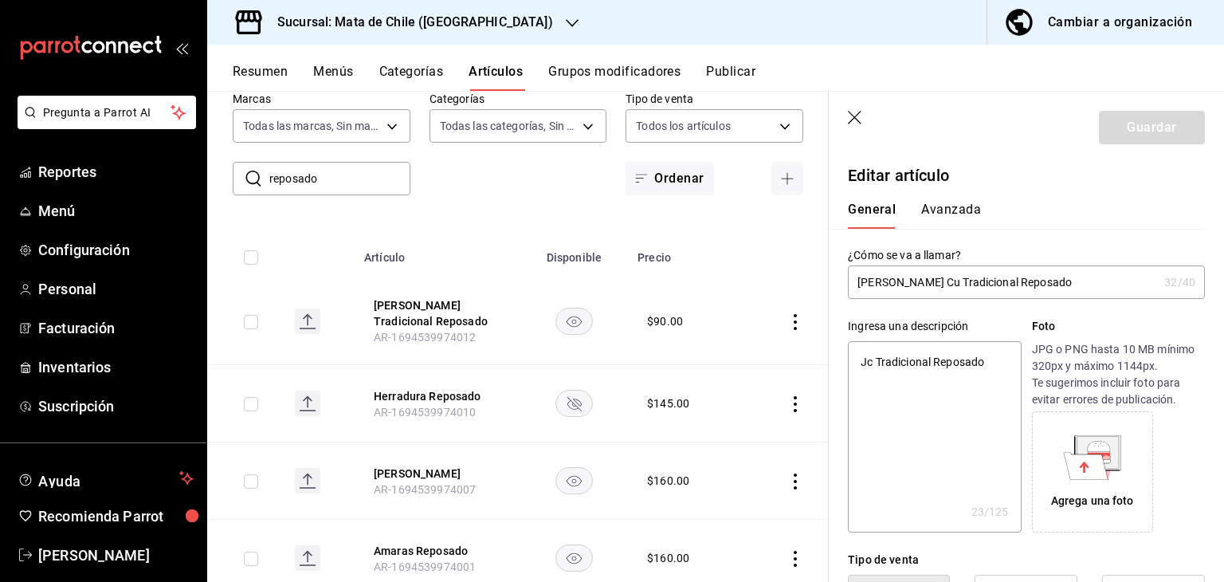
type input "[PERSON_NAME] C Tradicional Reposado"
type textarea "x"
type input "[PERSON_NAME] Tradicional Reposado"
type textarea "x"
type input "[PERSON_NAME] Tradicional Reposado"
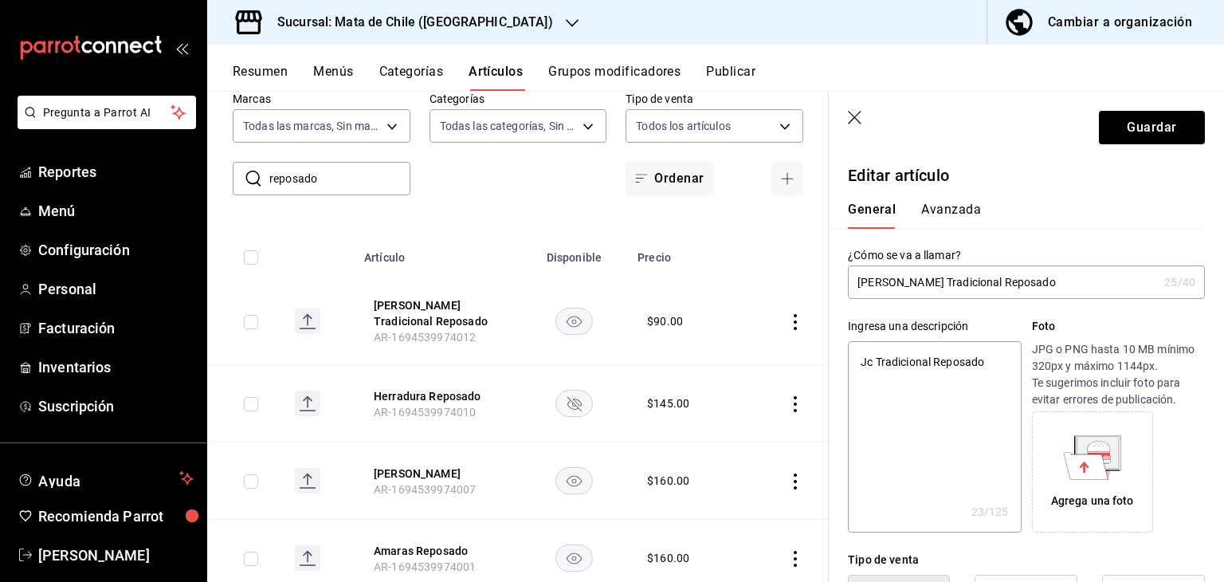
type textarea "x"
type input "Jó Tradicional Reposado"
type textarea "x"
type input "J Tradicional Reposado"
type textarea "x"
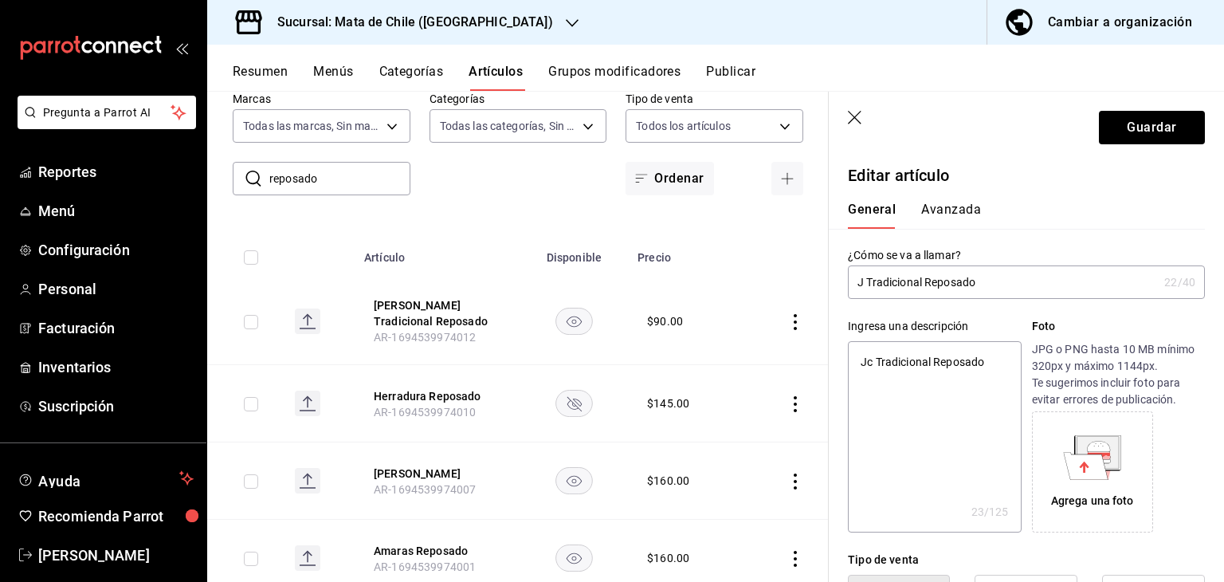
type input "JC Tradicional Reposado"
type textarea "x"
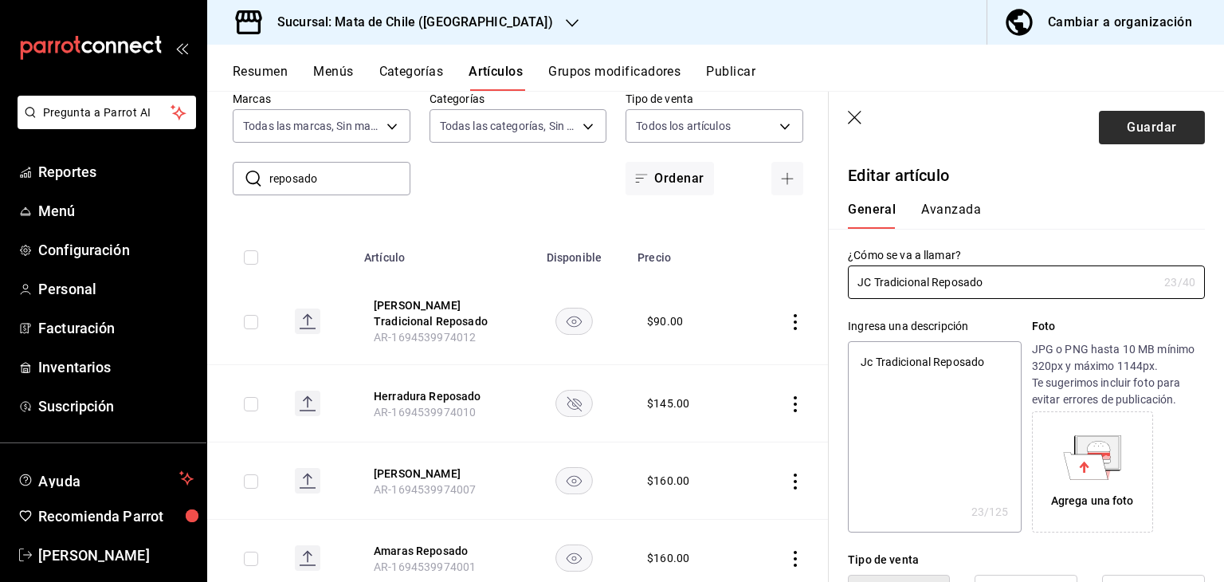
type input "JC Tradicional Reposado"
click at [1121, 125] on button "Guardar" at bounding box center [1152, 127] width 106 height 33
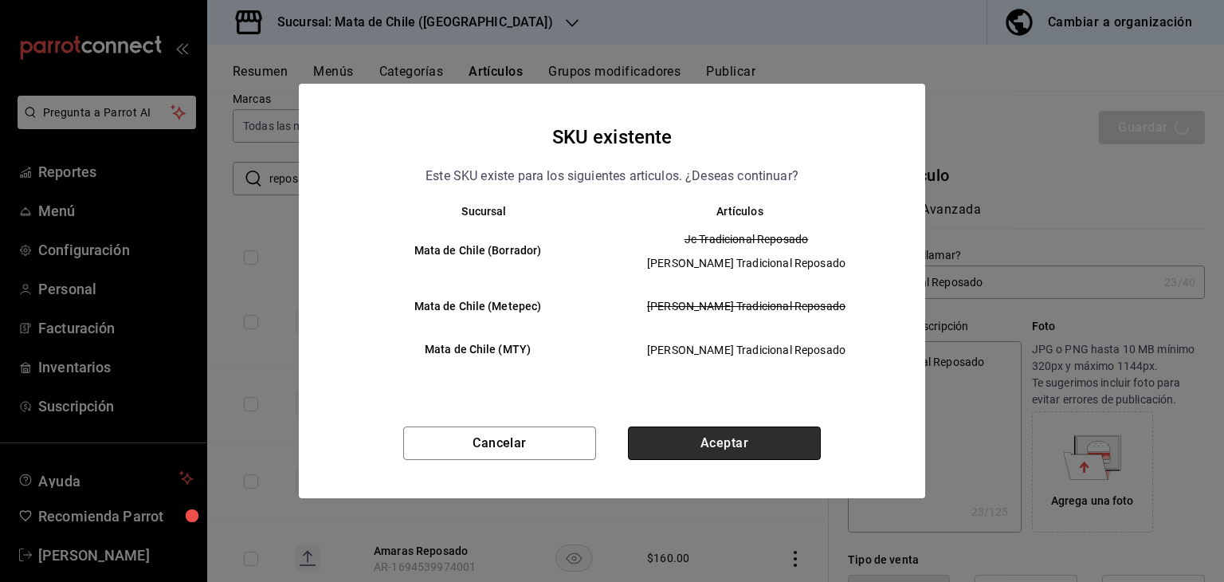
click at [732, 441] on button "Aceptar" at bounding box center [724, 442] width 193 height 33
type textarea "x"
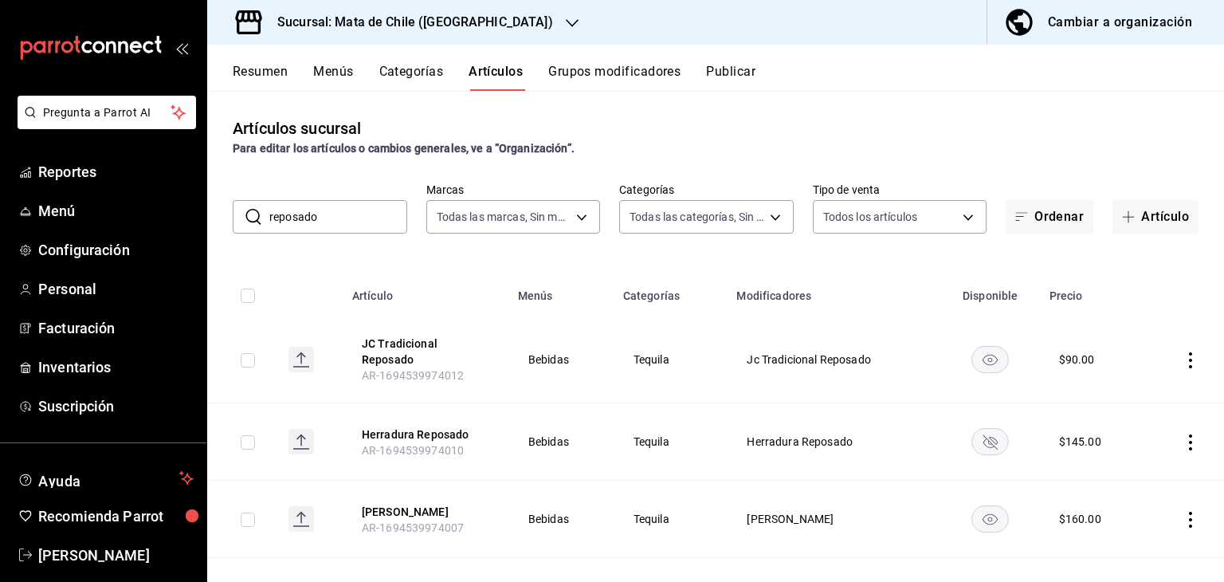
scroll to position [81, 0]
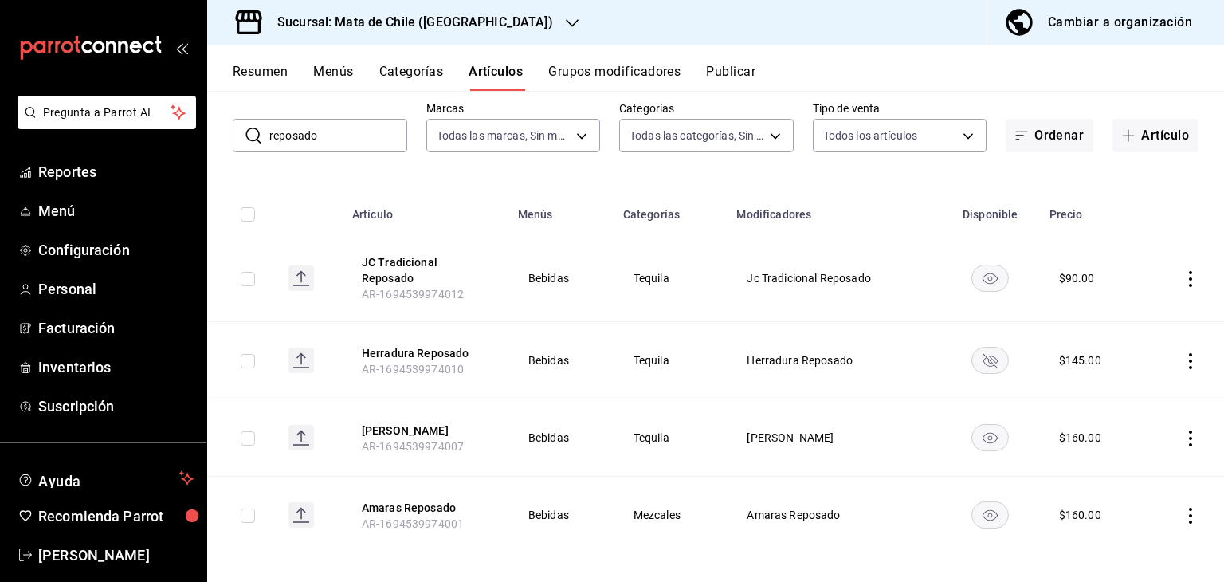
click at [316, 139] on input "reposado" at bounding box center [338, 136] width 138 height 32
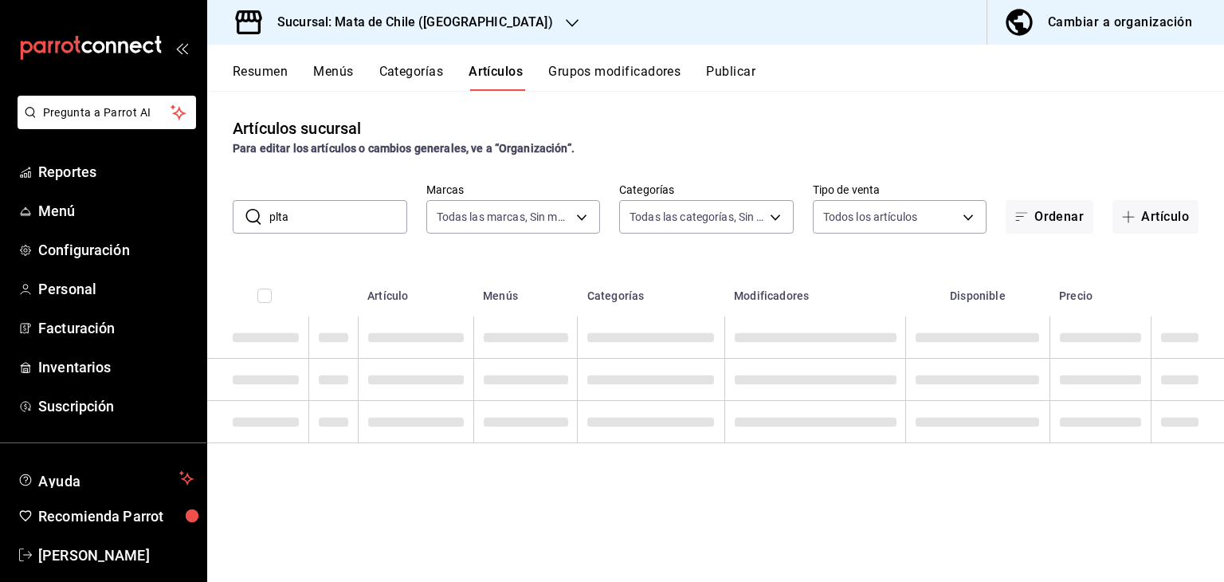
scroll to position [0, 0]
type input "plata"
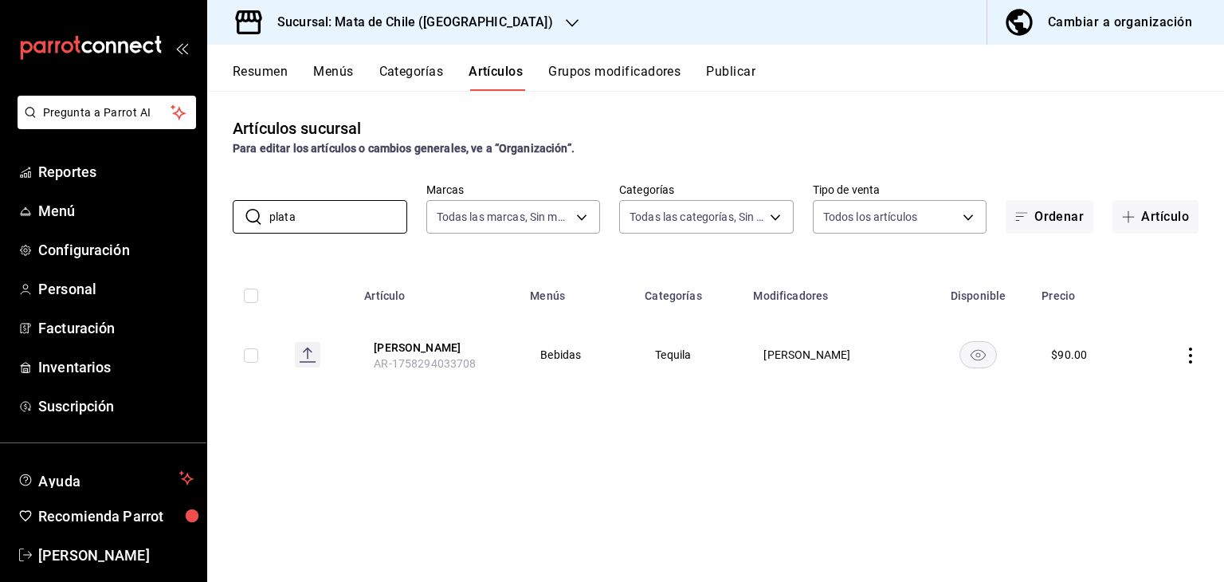
click at [477, 75] on button "Artículos" at bounding box center [496, 77] width 54 height 27
click at [843, 147] on div "Para editar los artículos o cambios generales, ve a “Organización”." at bounding box center [716, 148] width 966 height 17
click at [389, 68] on button "Categorías" at bounding box center [411, 77] width 65 height 27
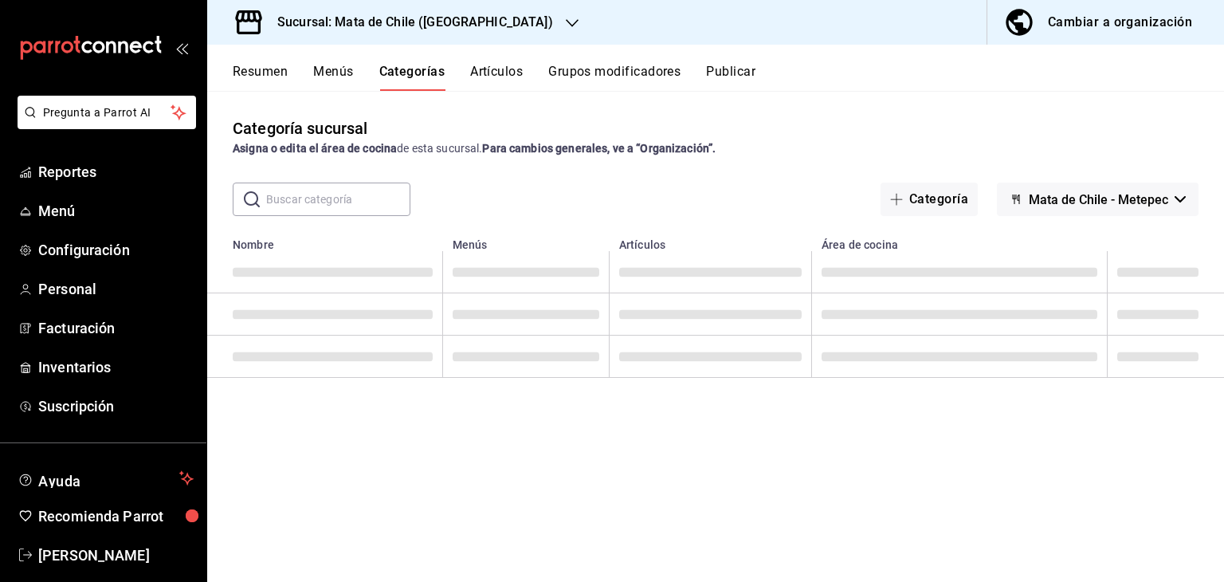
click at [638, 170] on div "Categoría sucursal Asigna o edita el área de cocina de esta sucursal. Para camb…" at bounding box center [715, 336] width 1017 height 490
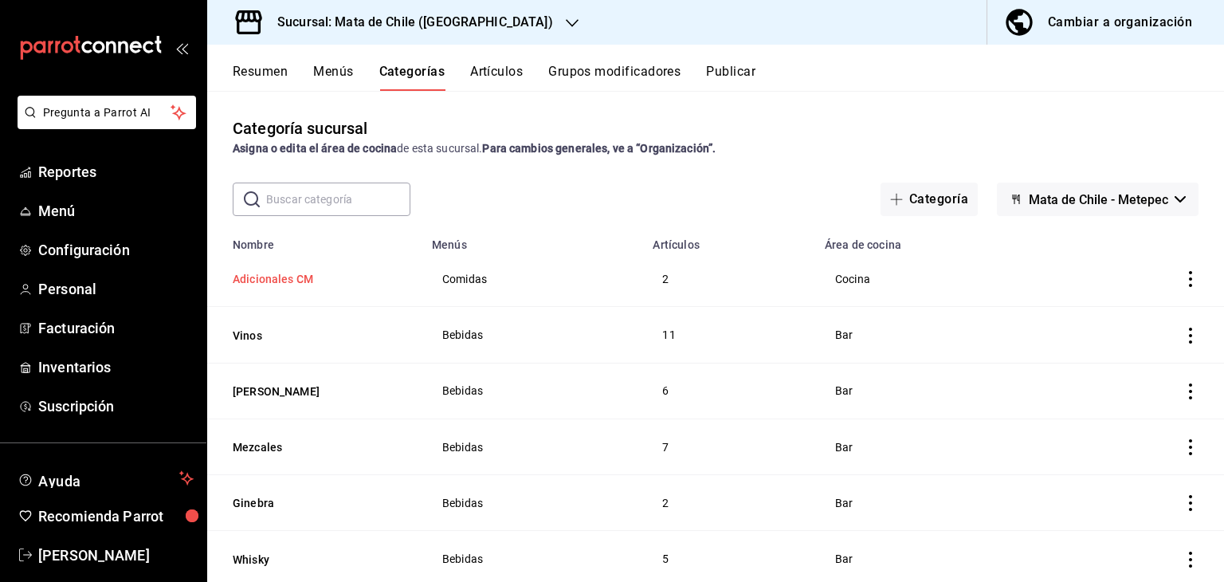
click at [288, 284] on button "Adicionales CM" at bounding box center [312, 279] width 159 height 16
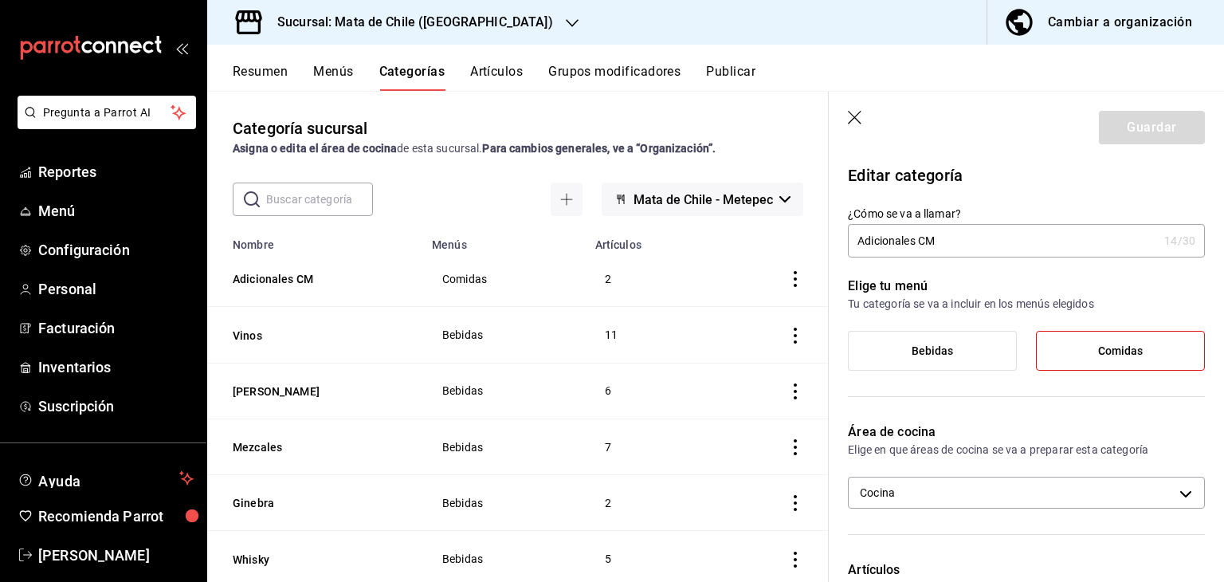
click at [951, 234] on input "Adicionales CM" at bounding box center [1003, 241] width 310 height 32
click at [1109, 135] on button "Guardar" at bounding box center [1152, 127] width 106 height 33
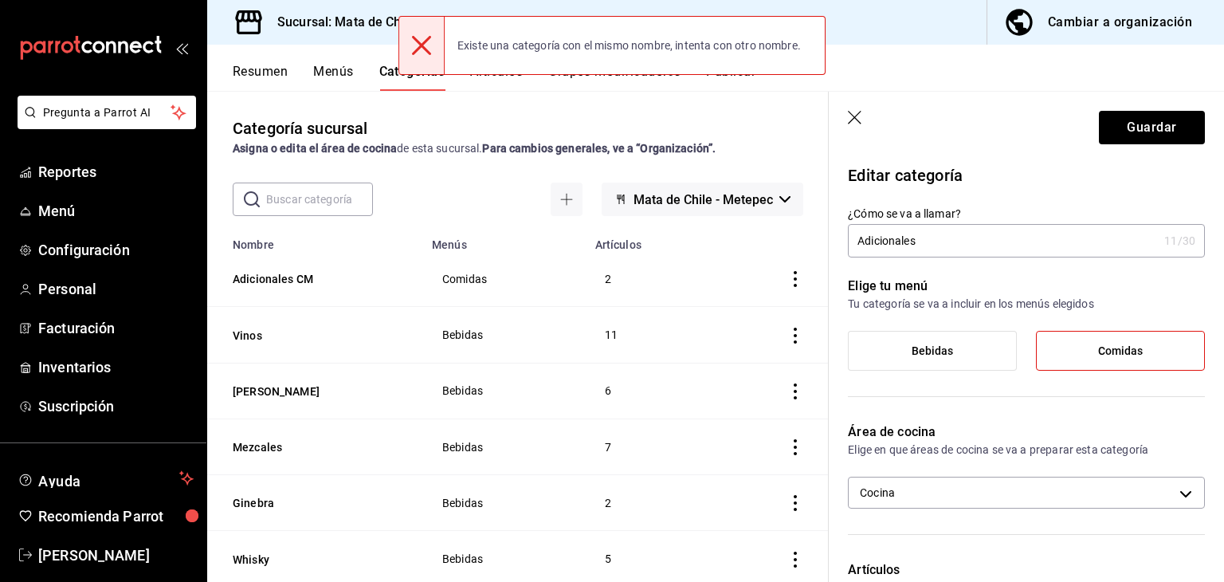
click at [965, 245] on input "Adicionales" at bounding box center [1003, 241] width 310 height 32
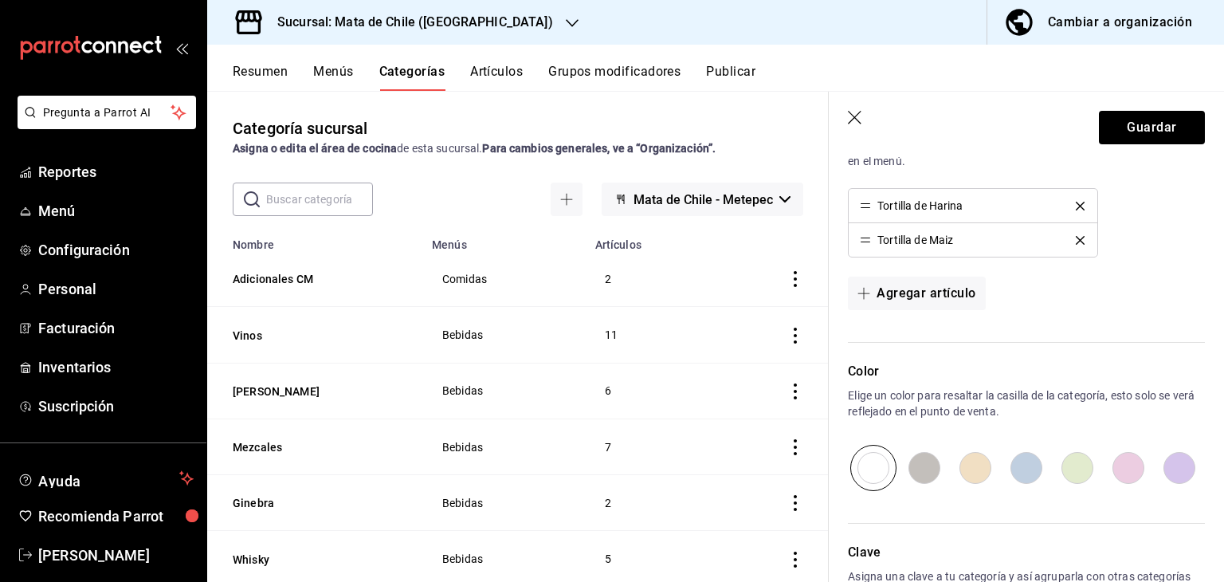
scroll to position [440, 0]
type input "Adicional"
click at [1112, 131] on button "Guardar" at bounding box center [1152, 127] width 106 height 33
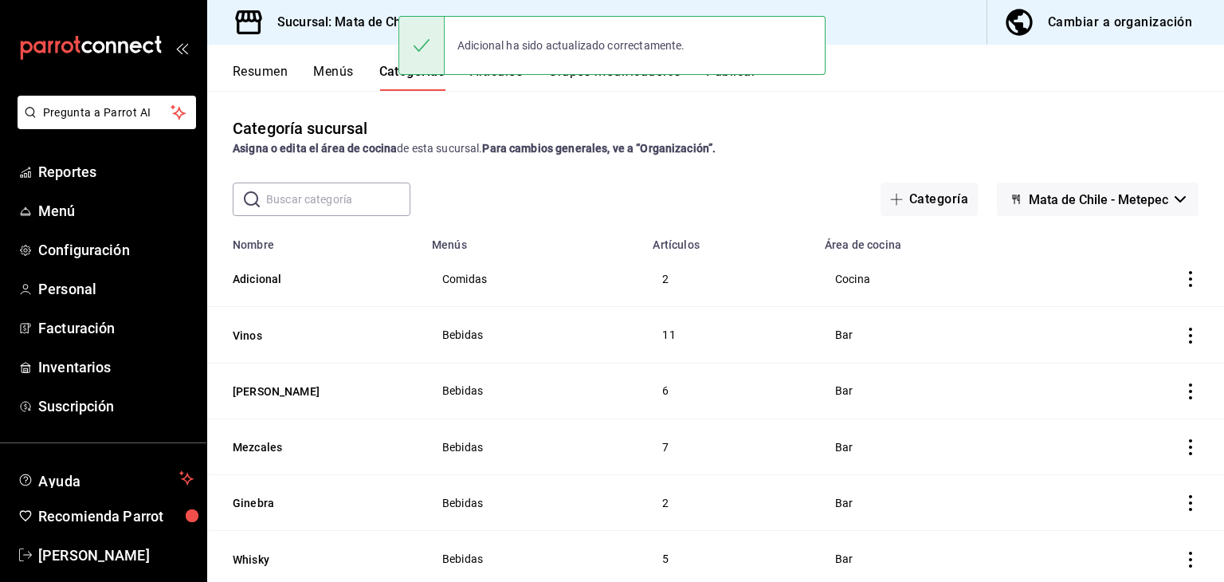
click at [338, 80] on button "Menús" at bounding box center [333, 77] width 40 height 27
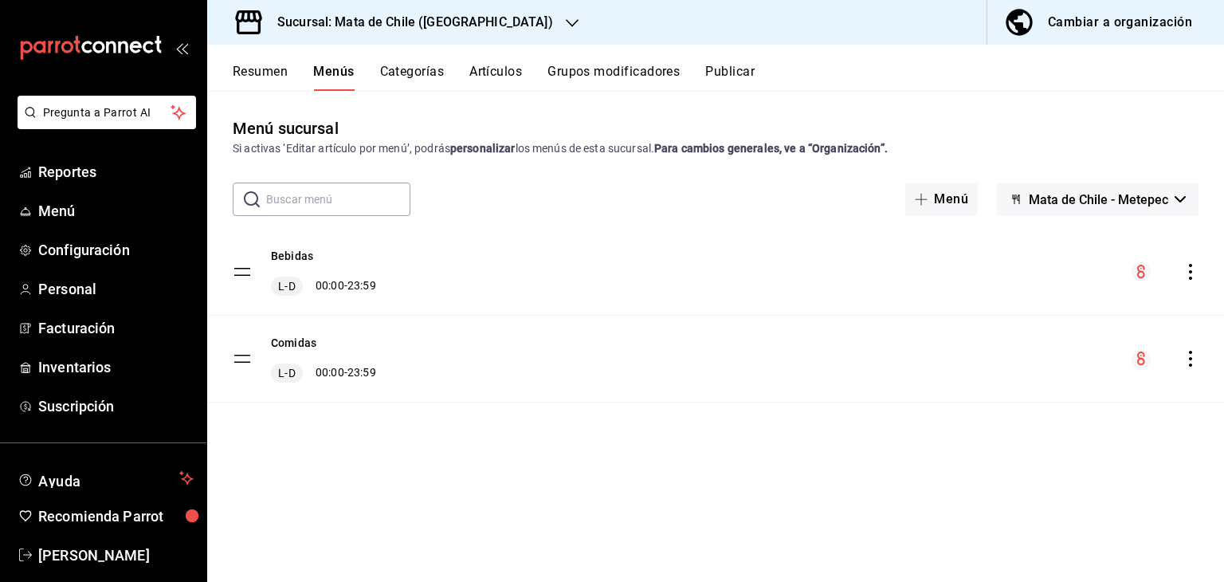
click at [301, 332] on div "Comidas L-D 00:00 - 23:59" at bounding box center [715, 359] width 1017 height 86
click at [301, 339] on button "Comidas" at bounding box center [293, 343] width 45 height 16
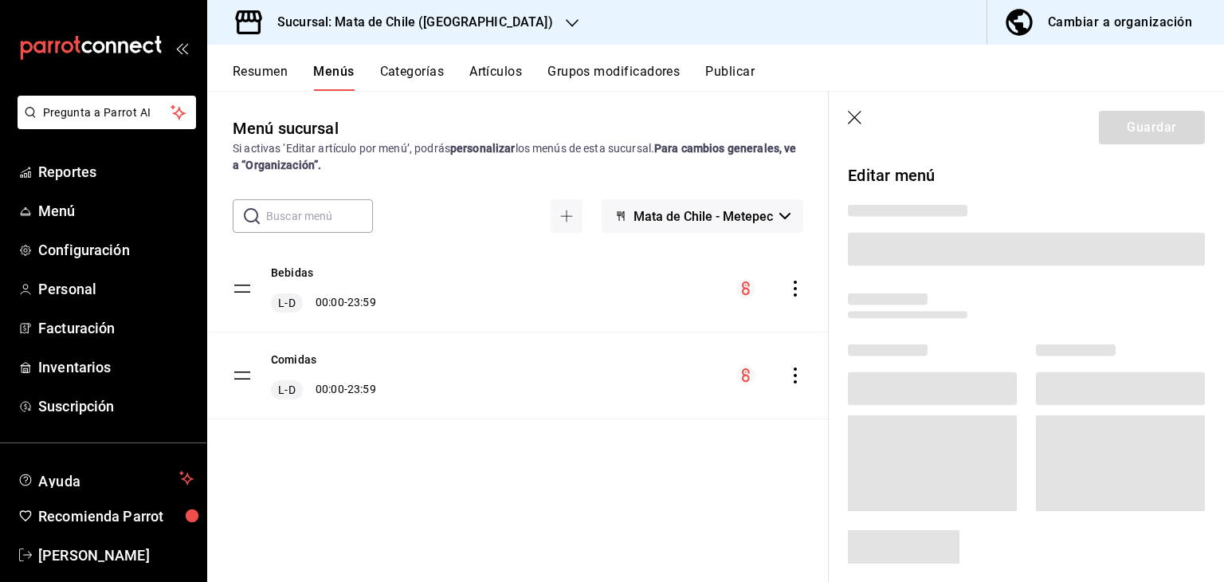
scroll to position [166, 0]
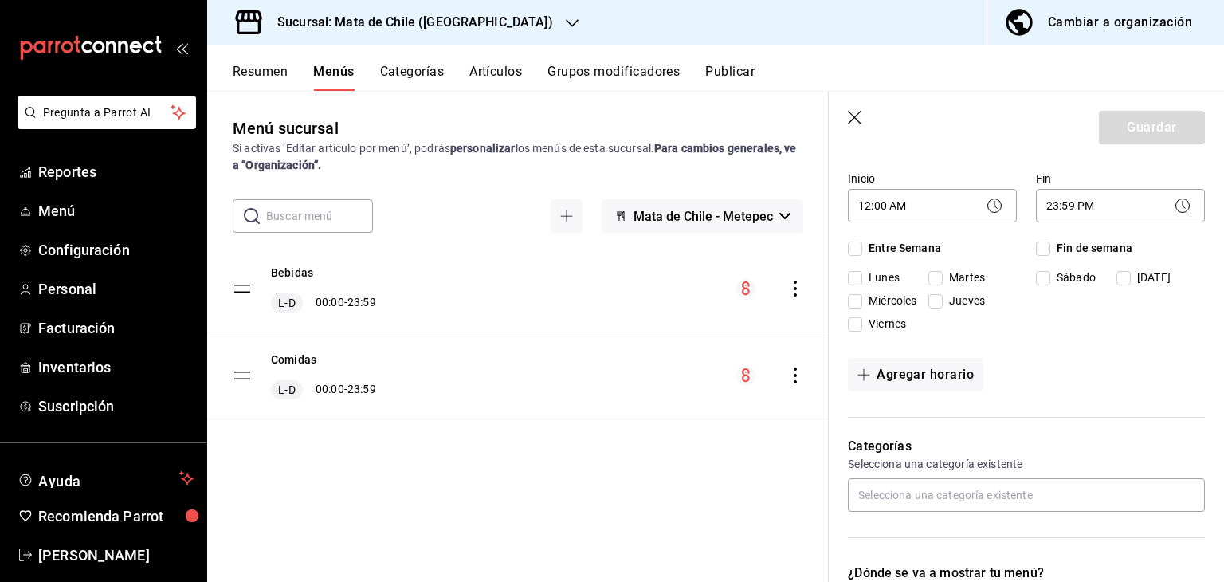
checkbox input "true"
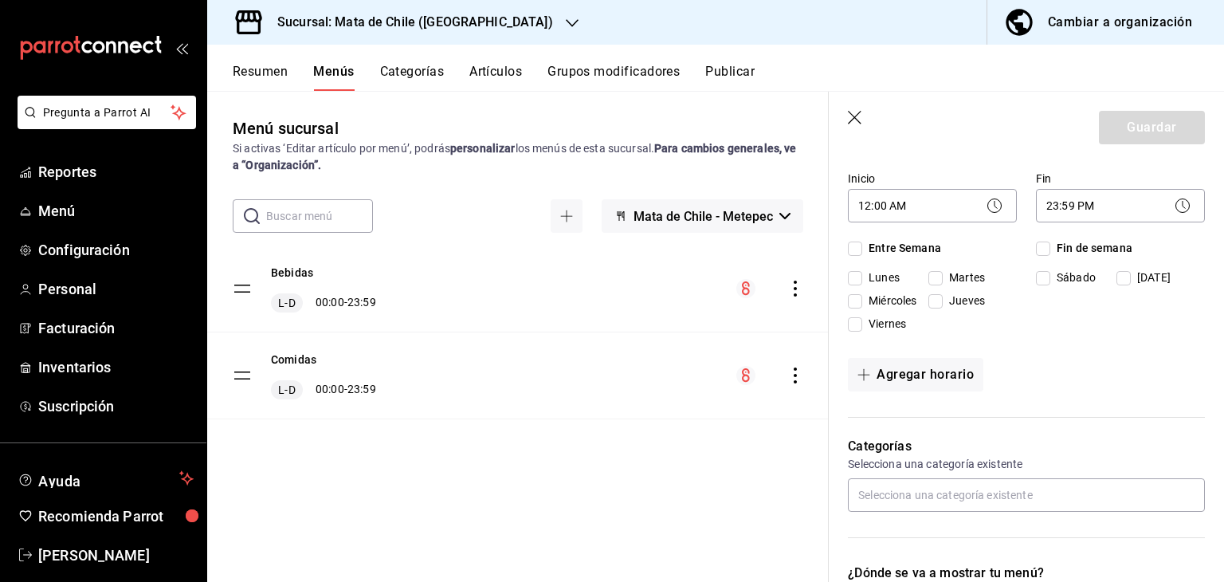
checkbox input "true"
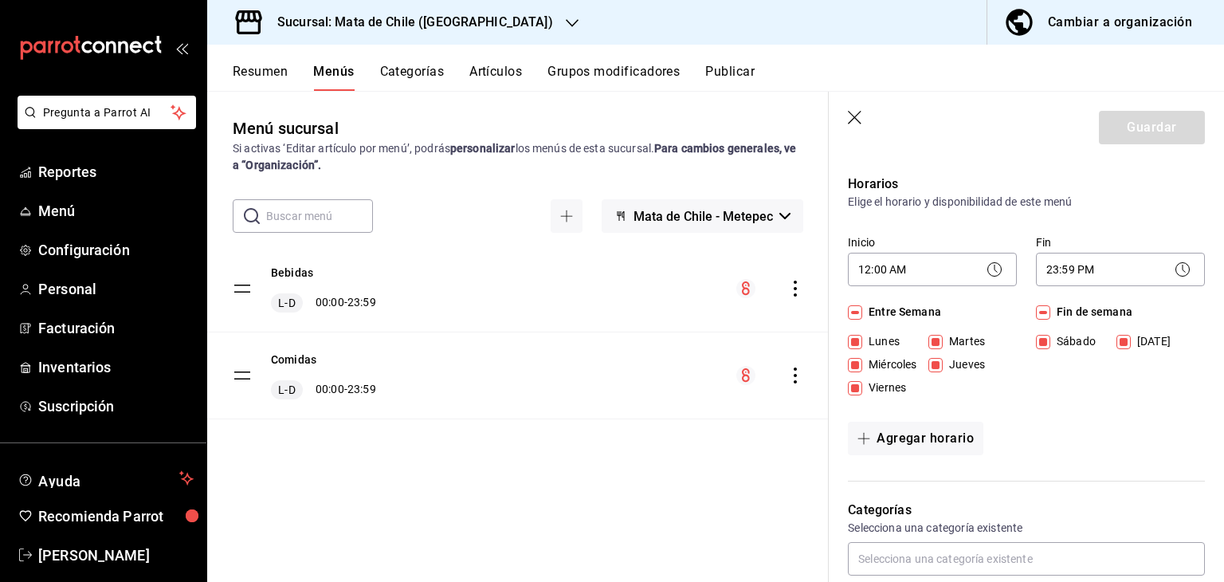
scroll to position [0, 0]
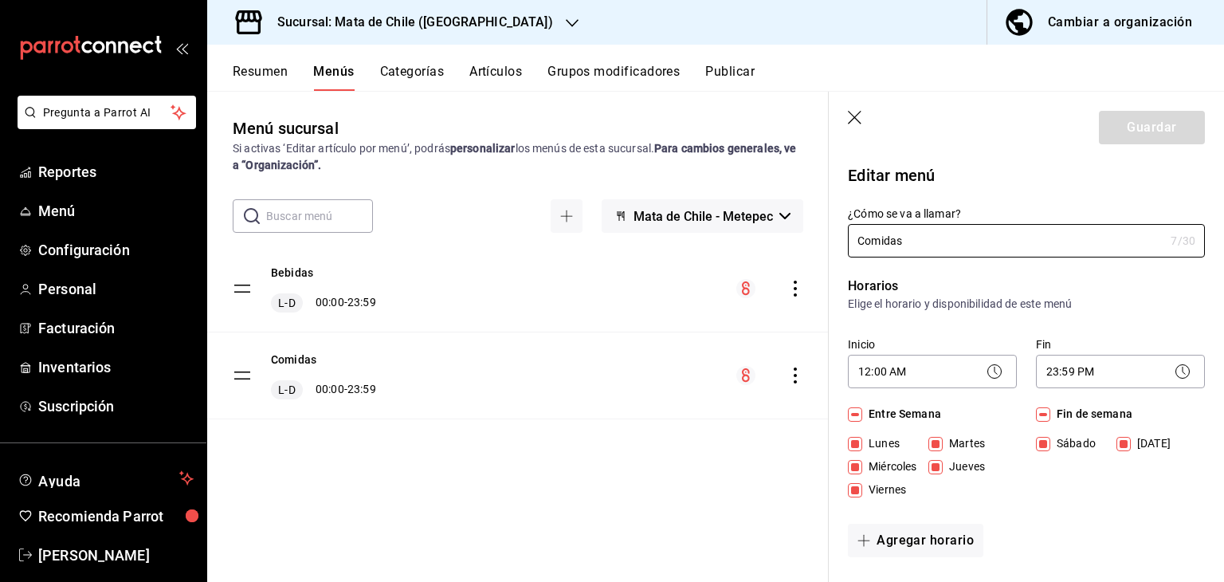
click at [864, 122] on header "Guardar" at bounding box center [1026, 124] width 395 height 65
click at [851, 117] on icon "button" at bounding box center [856, 119] width 16 height 16
checkbox input "false"
type input "1758303408937"
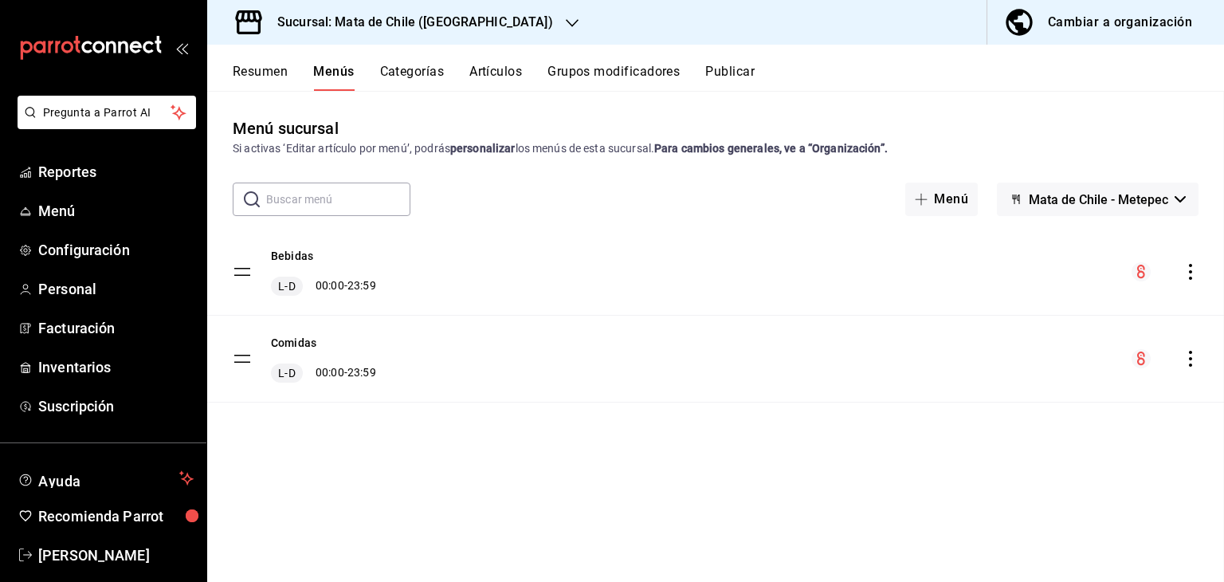
checkbox input "false"
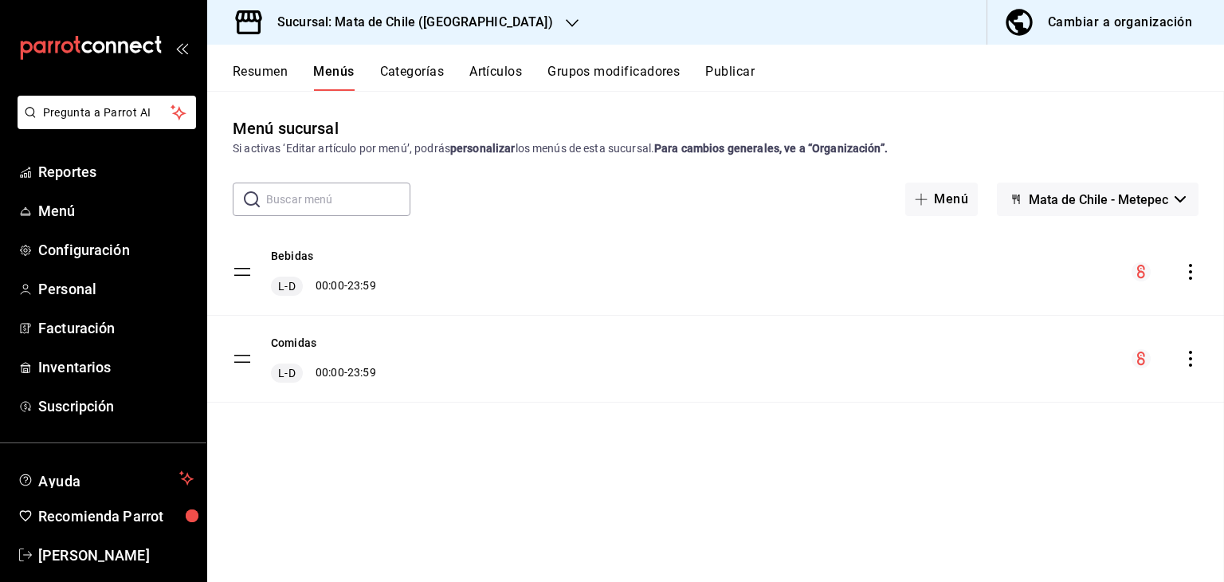
checkbox input "false"
click at [313, 265] on div "Bebidas L-D 00:00 - 23:59" at bounding box center [323, 272] width 105 height 48
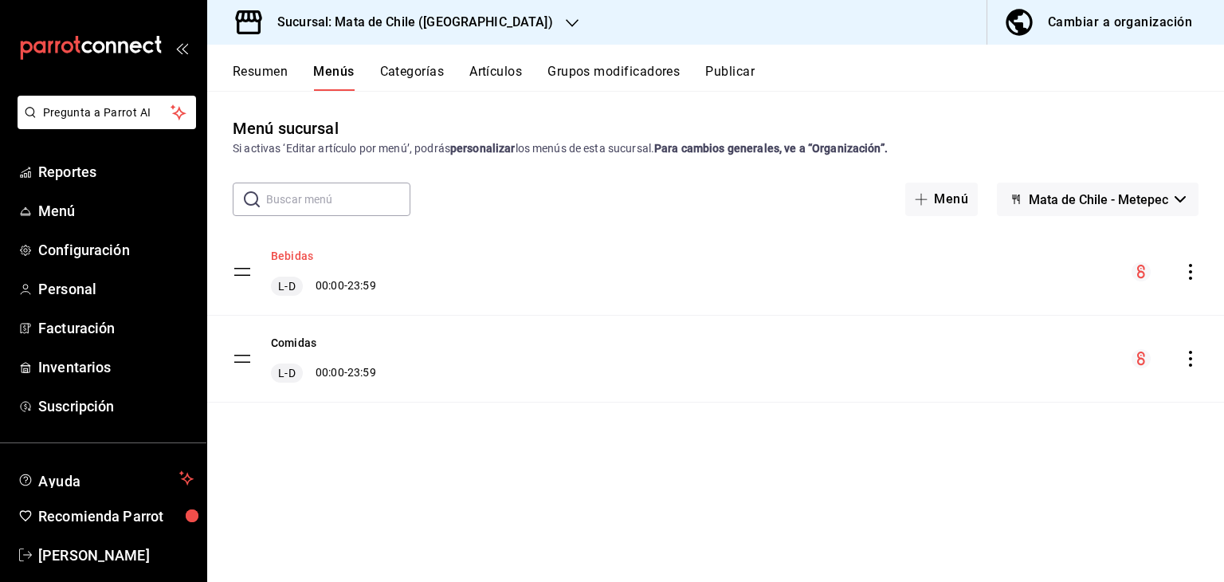
click at [311, 261] on button "Bebidas" at bounding box center [292, 256] width 42 height 16
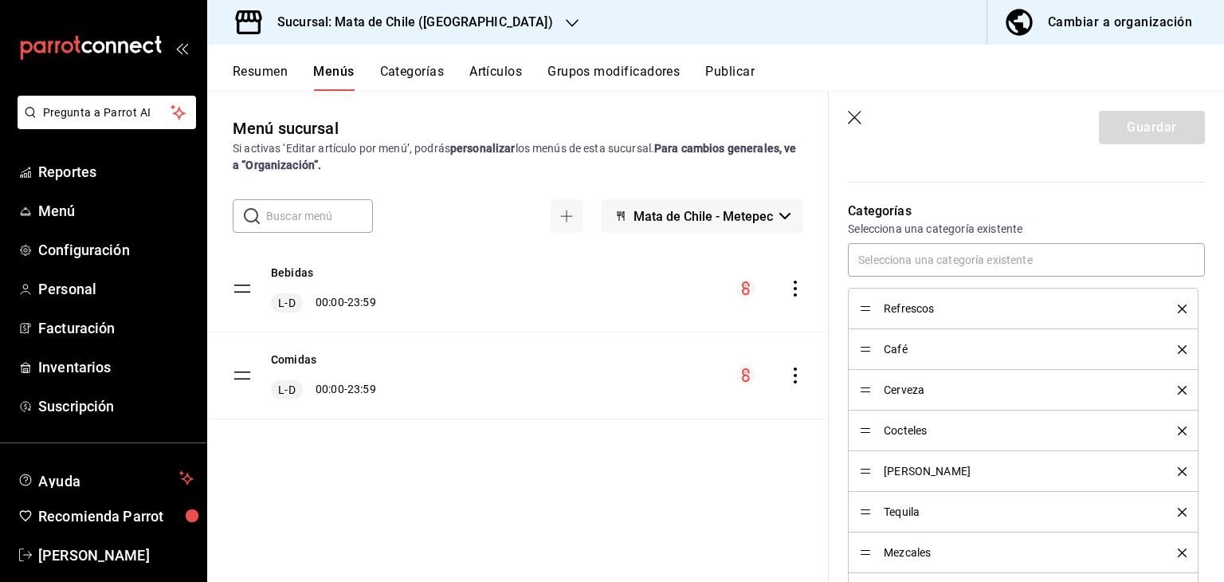
scroll to position [398, 0]
click at [864, 124] on header "Guardar" at bounding box center [1026, 124] width 395 height 65
click at [846, 116] on header "Guardar" at bounding box center [1026, 124] width 395 height 65
click at [853, 116] on icon "button" at bounding box center [855, 118] width 14 height 14
checkbox input "false"
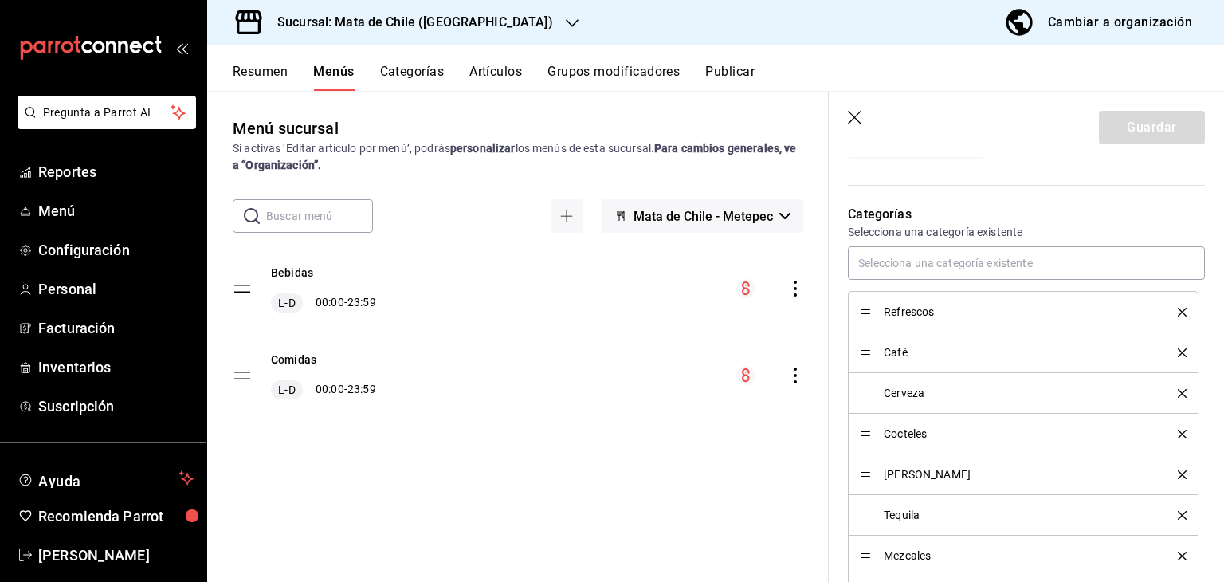
type input "1758303419738"
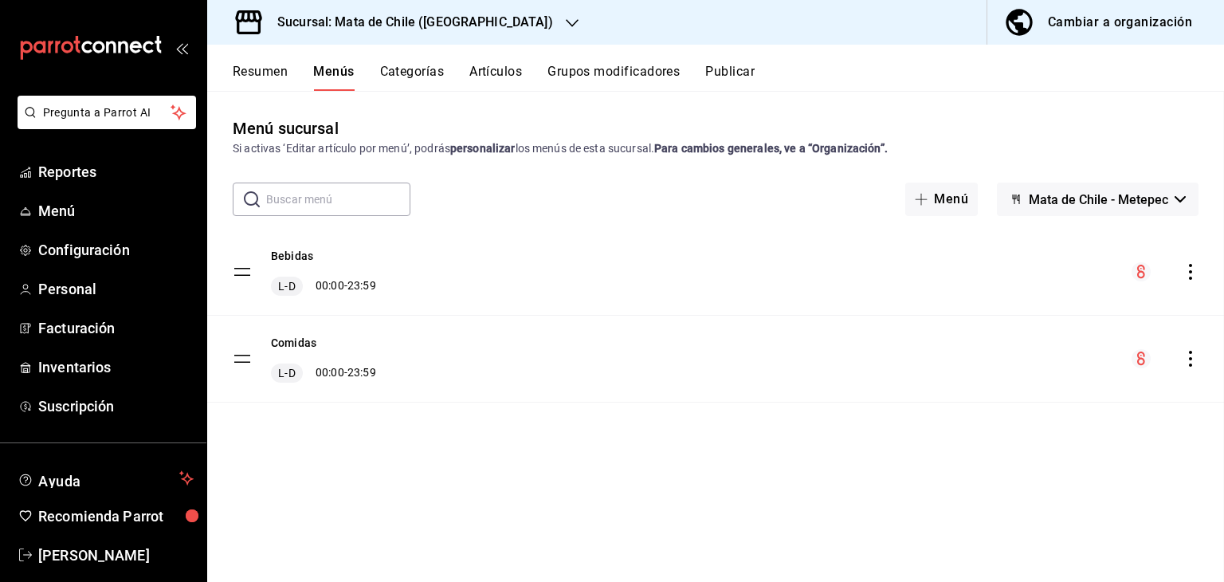
checkbox input "false"
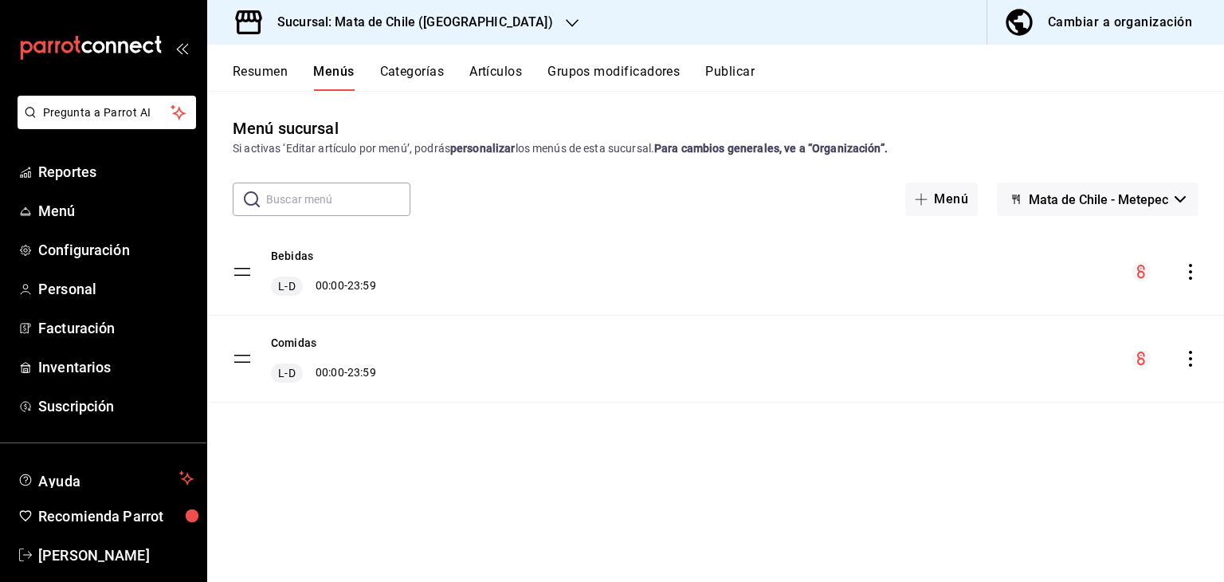
checkbox input "false"
click at [484, 65] on button "Artículos" at bounding box center [495, 77] width 53 height 27
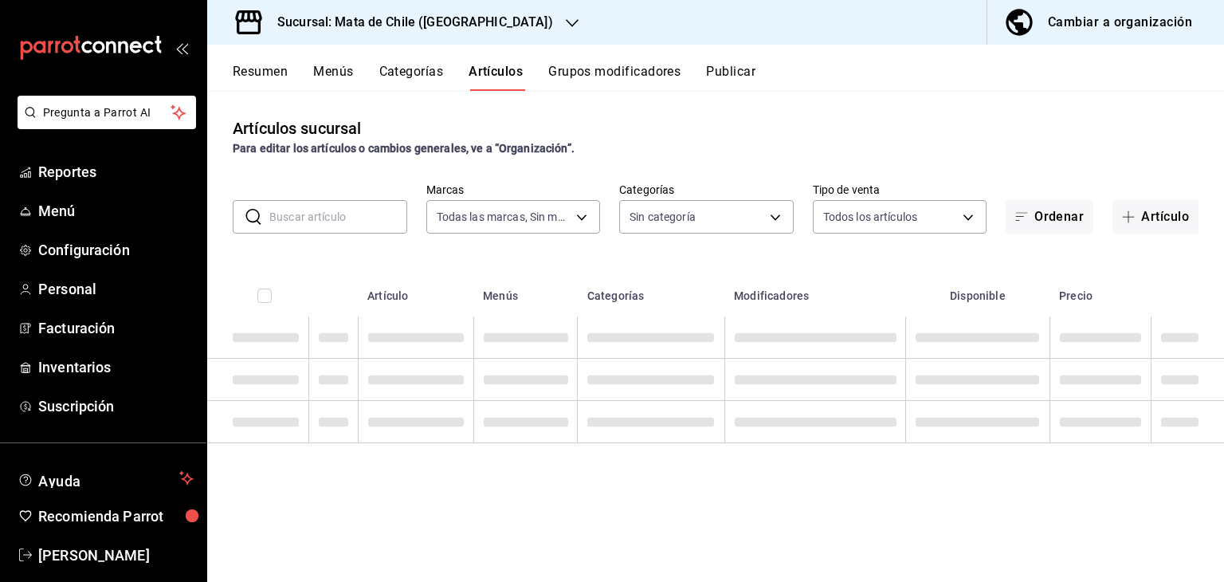
type input "f4b11457-1122-4e93-a1fc-b810eb3748b2"
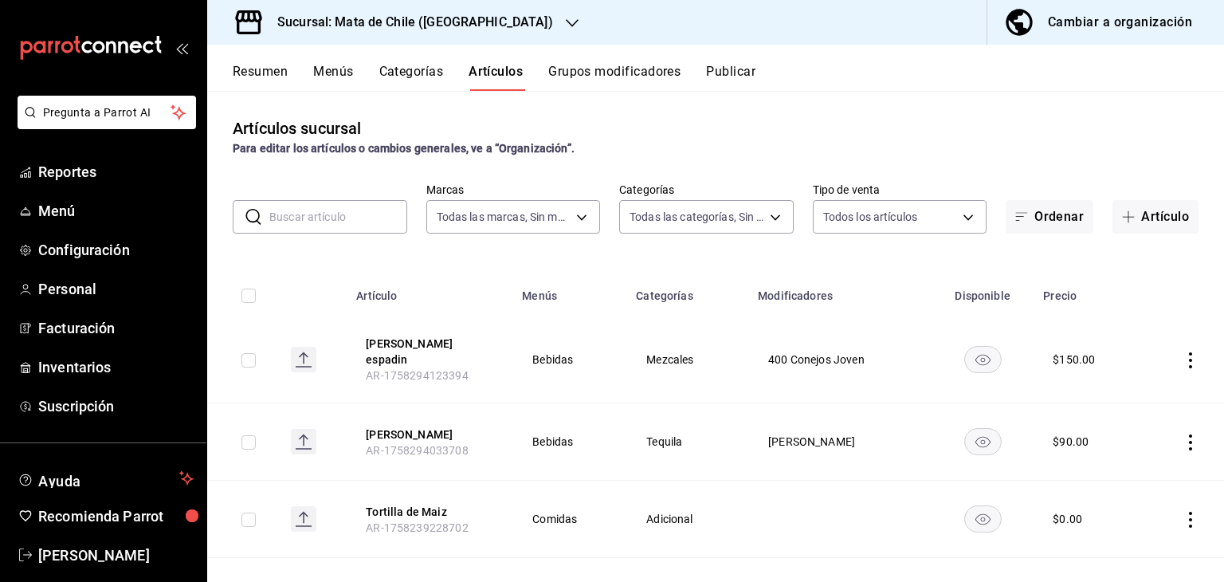
type input "cf65fc5d-9121-4a1d-bb15-005ec5fbc342,a1fec979-7794-49c6-bfe9-4bedd1fc643c,d733d…"
click at [88, 176] on span "Reportes" at bounding box center [115, 172] width 155 height 22
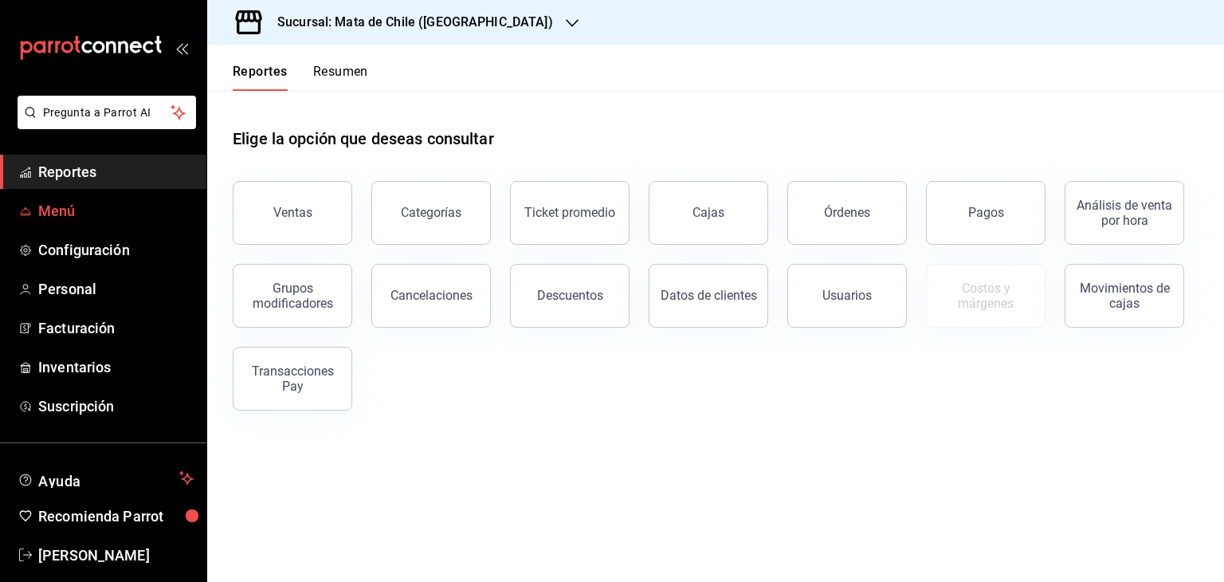
click at [59, 218] on span "Menú" at bounding box center [115, 211] width 155 height 22
